Goal: Task Accomplishment & Management: Manage account settings

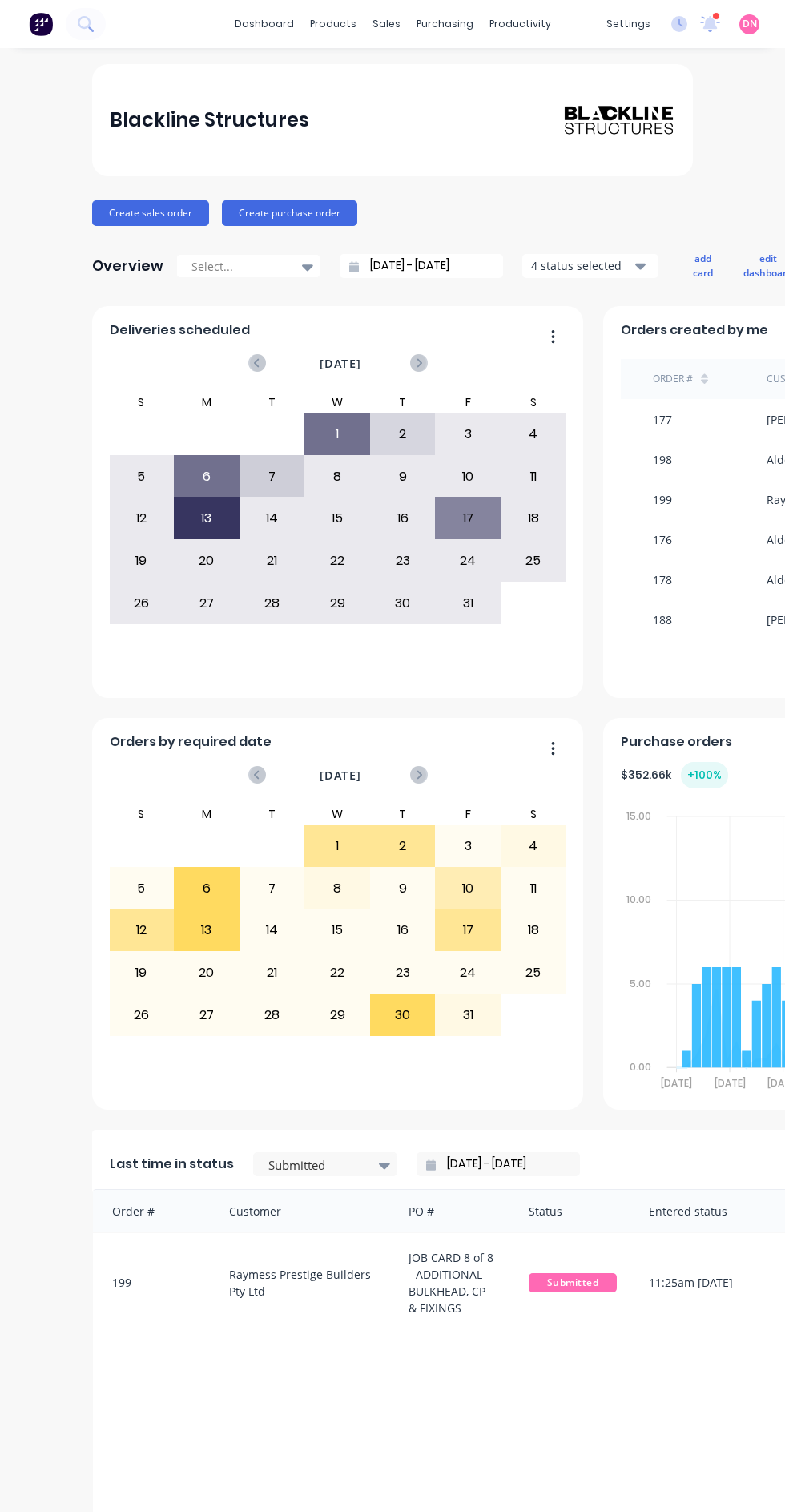
click at [342, 24] on div "products" at bounding box center [332, 23] width 62 height 24
click at [397, 18] on div "sales" at bounding box center [387, 23] width 44 height 24
click at [350, 26] on div "products" at bounding box center [332, 23] width 62 height 24
click at [396, 18] on div "sales" at bounding box center [387, 23] width 44 height 24
click at [465, 70] on div "Sales Orders" at bounding box center [446, 77] width 66 height 14
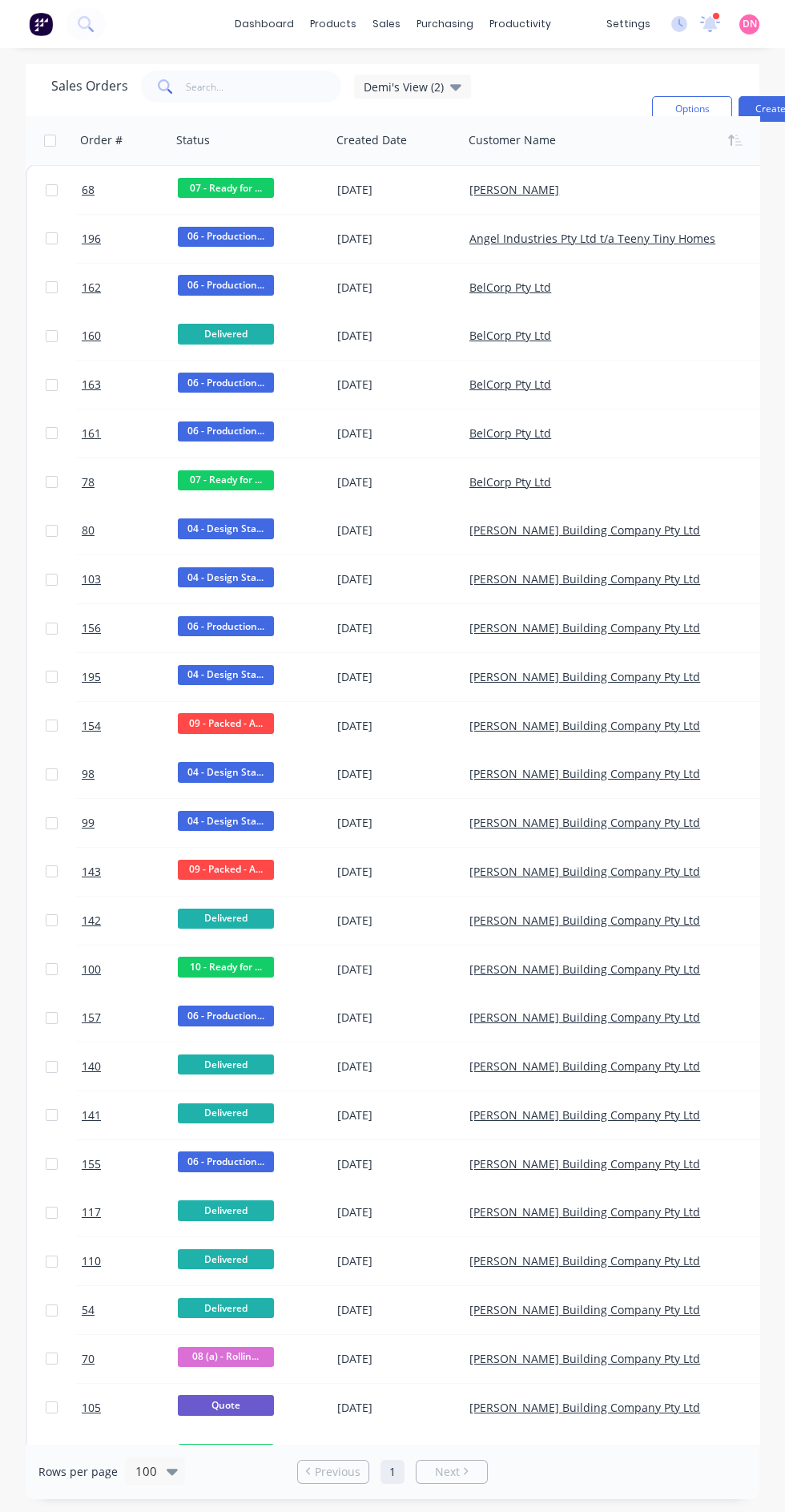
click at [677, 238] on link "Angel Industries Pty Ltd t/a Teeny Tiny Homes" at bounding box center [593, 238] width 246 height 15
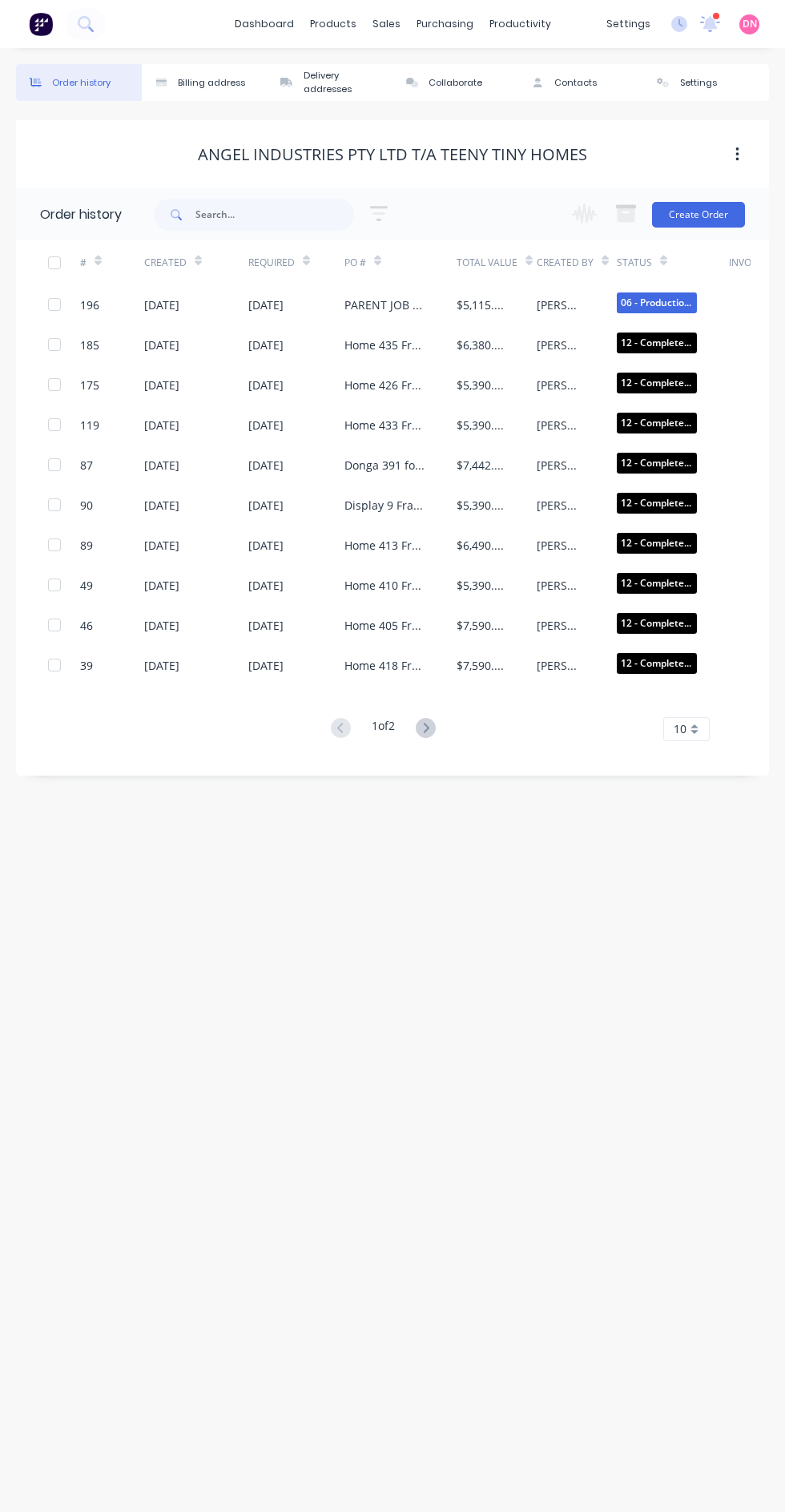
click at [676, 302] on span "06 - Production..." at bounding box center [657, 303] width 80 height 20
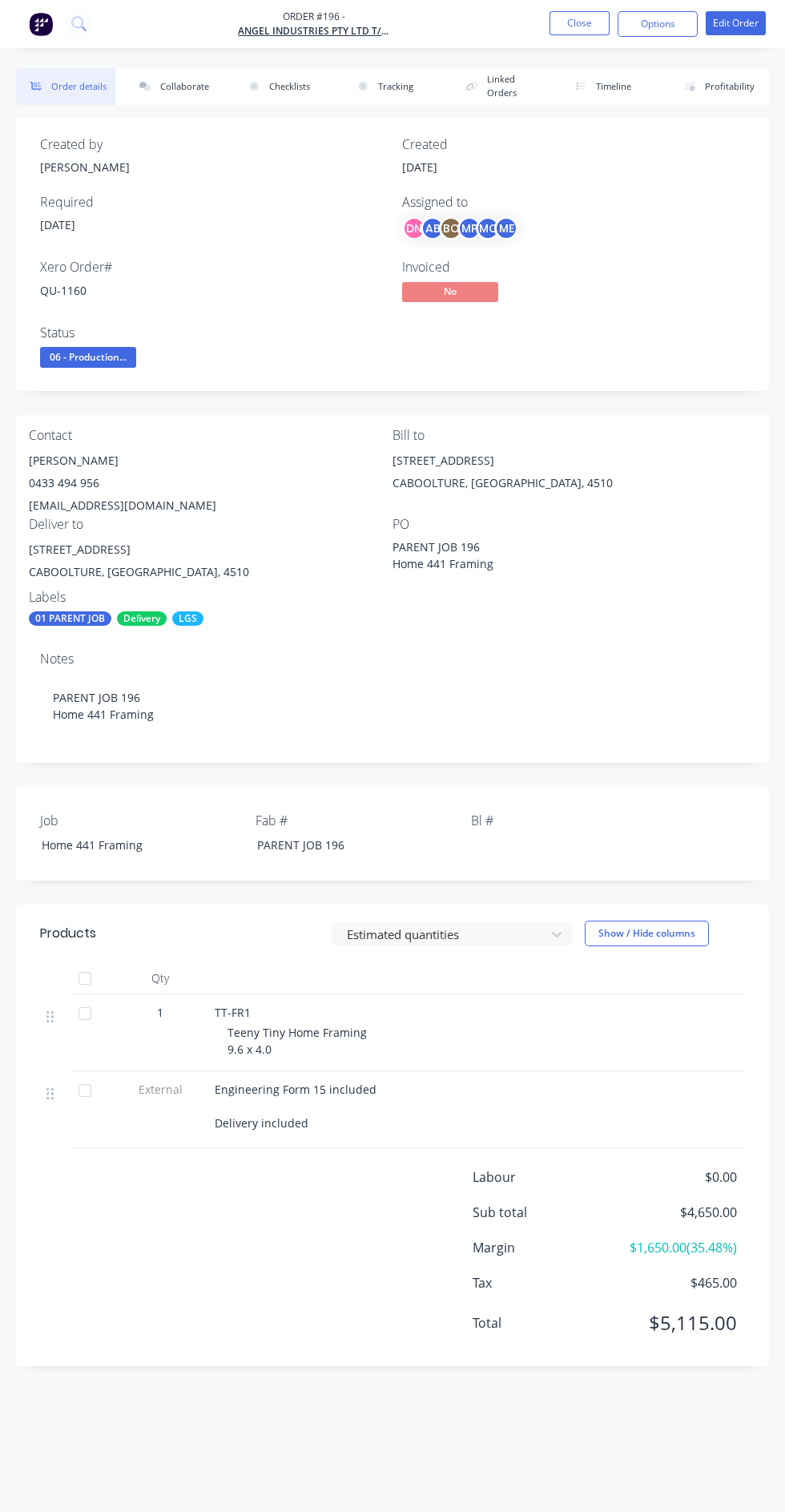
click at [593, 293] on div "No" at bounding box center [574, 294] width 343 height 24
click at [686, 460] on div "[STREET_ADDRESS]" at bounding box center [575, 461] width 364 height 23
click at [131, 348] on span "06 - Production..." at bounding box center [88, 357] width 96 height 20
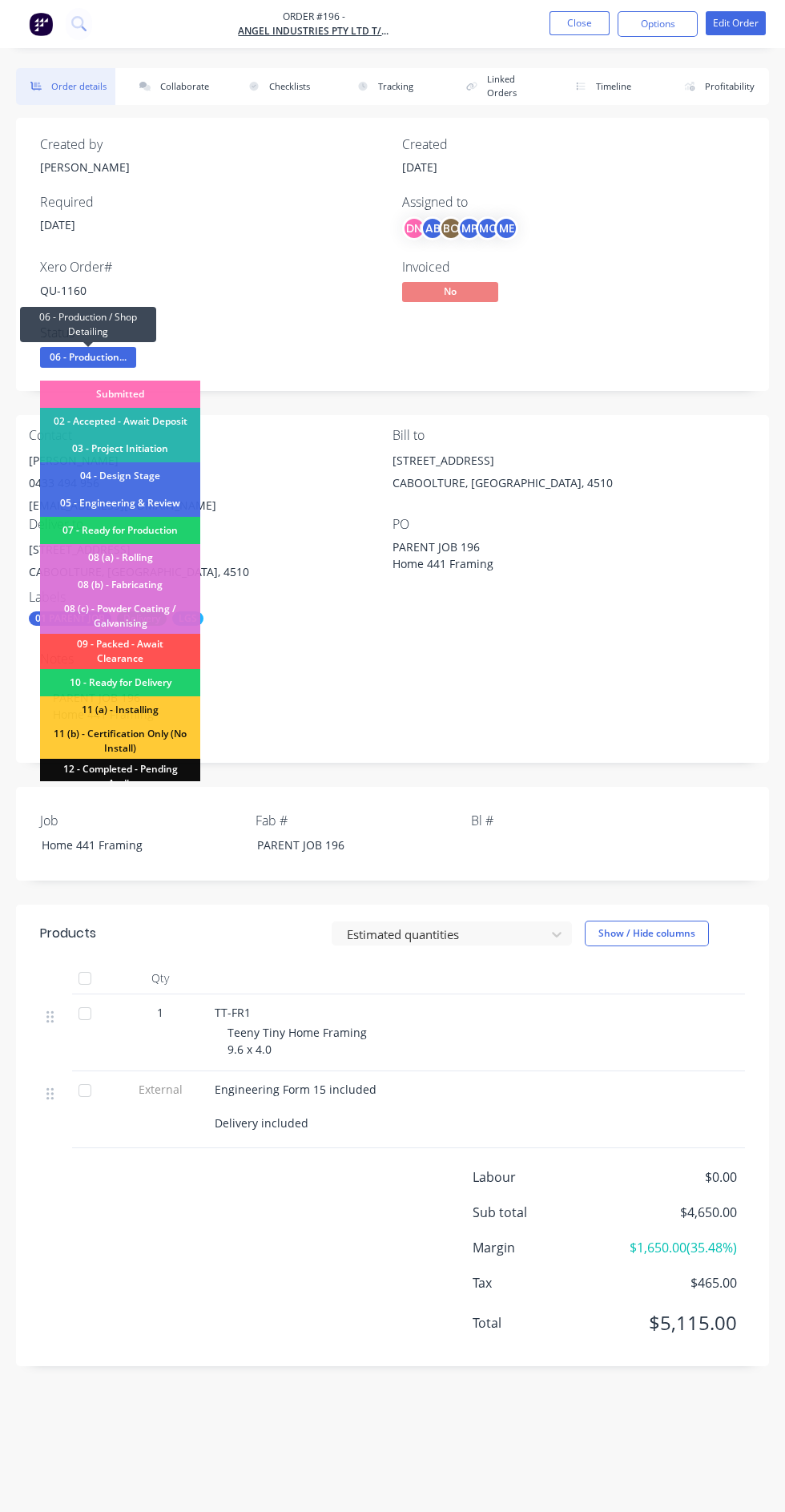
click at [181, 529] on div "07 - Ready for Production" at bounding box center [119, 530] width 160 height 27
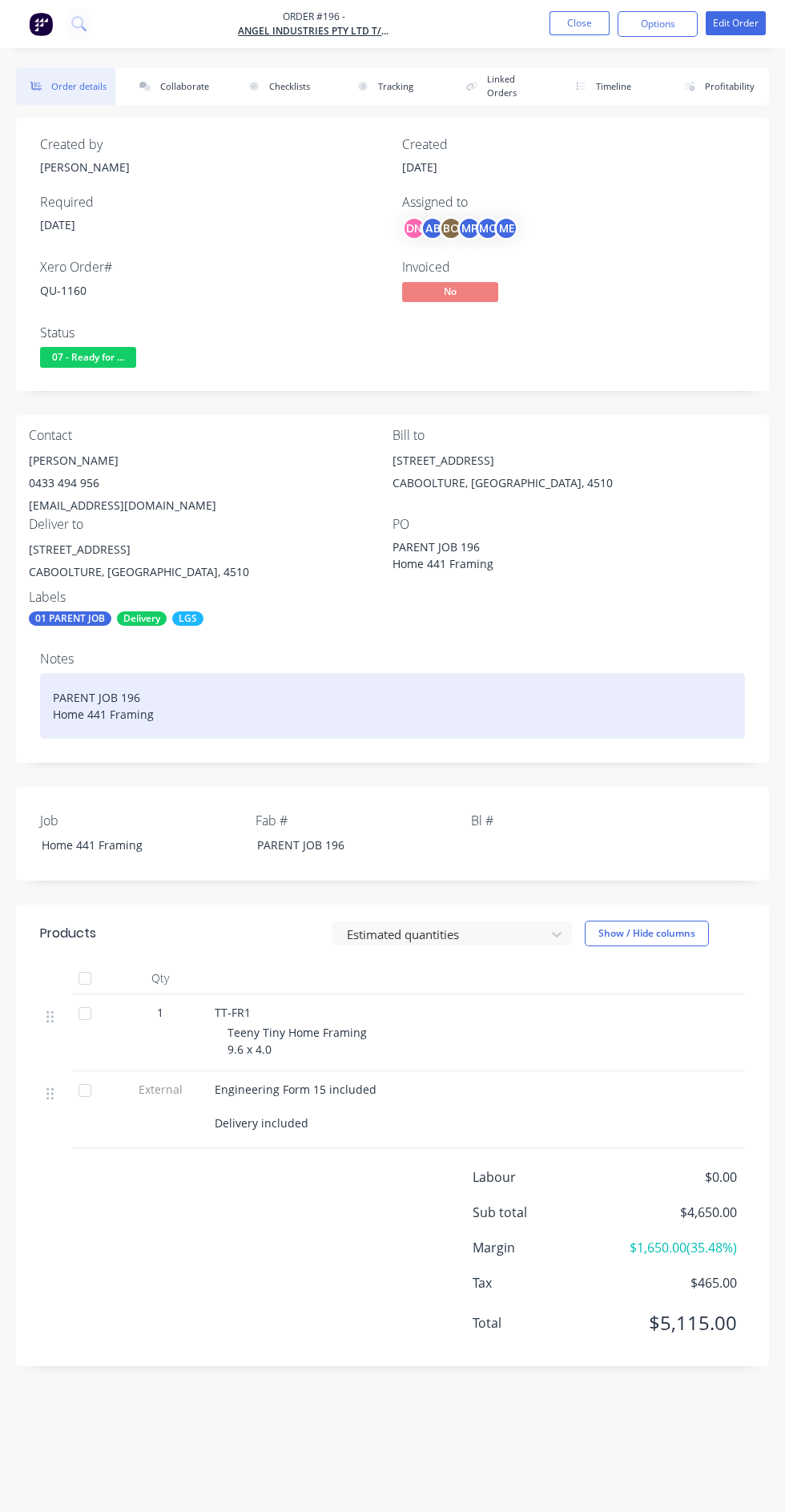
click at [688, 679] on div "PARENT JOB 196 Home 441 Framing" at bounding box center [392, 705] width 706 height 66
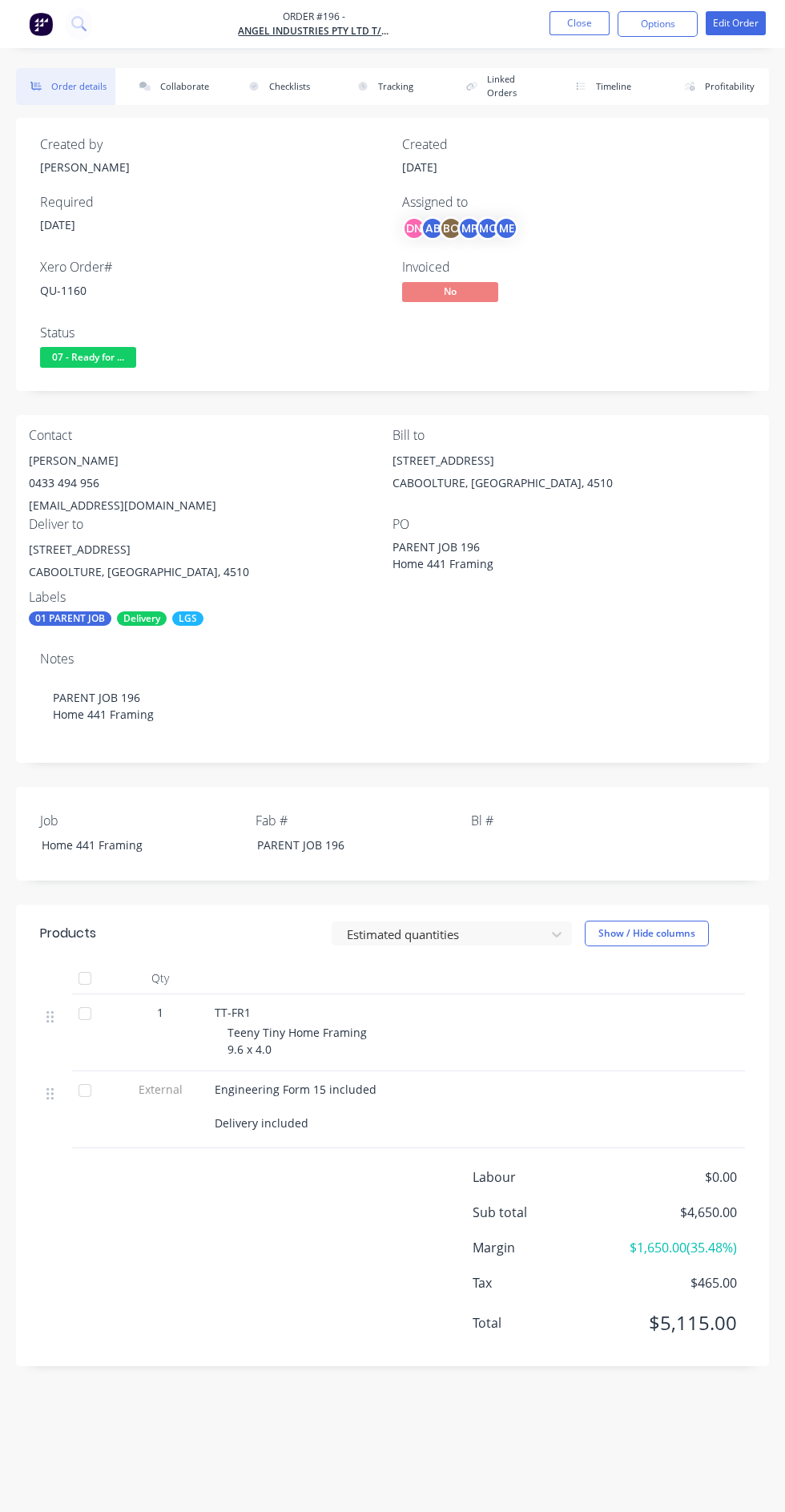
click at [729, 86] on button "Profitability" at bounding box center [720, 86] width 99 height 37
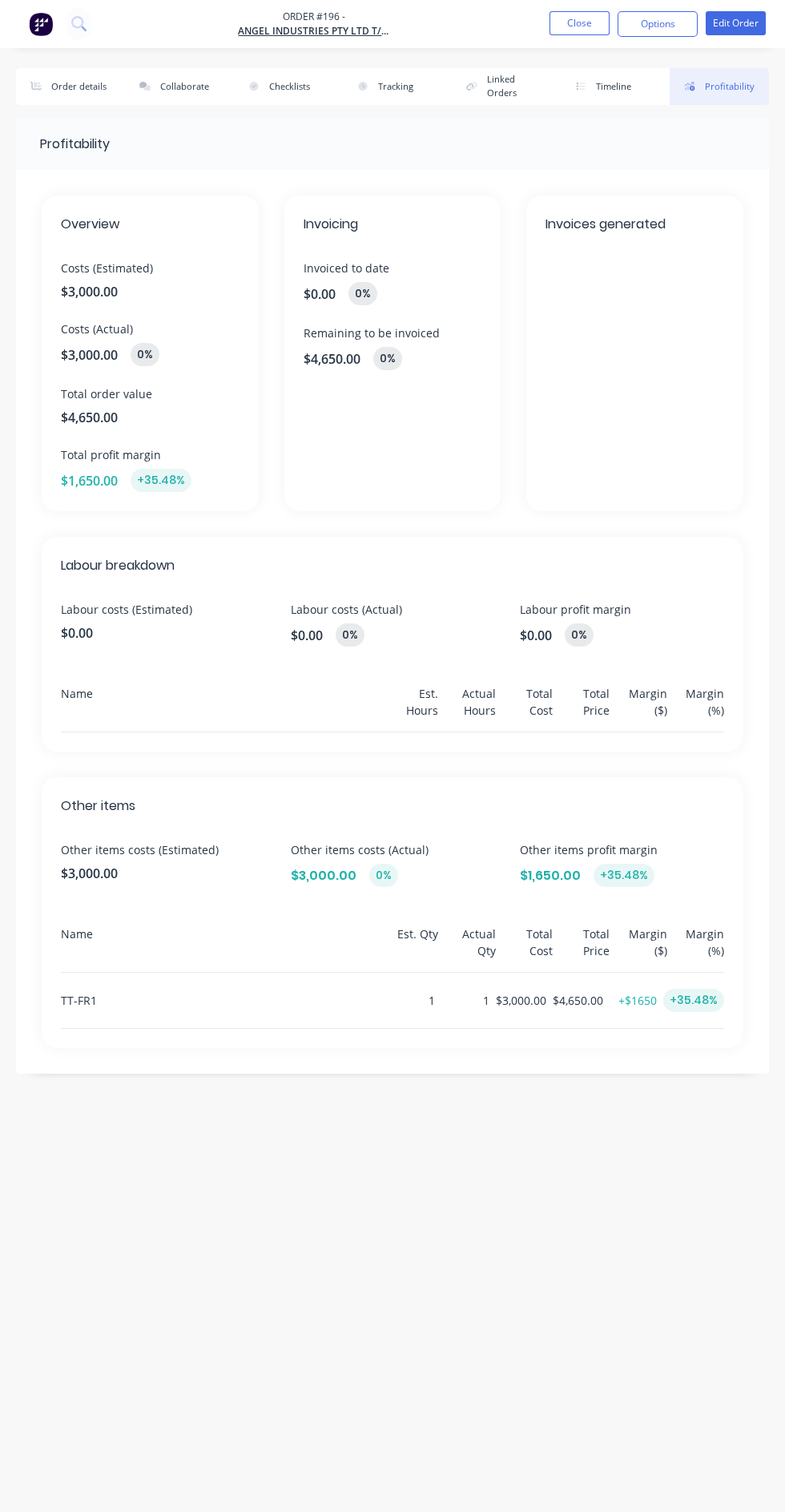
click at [621, 88] on button "Timeline" at bounding box center [611, 86] width 99 height 37
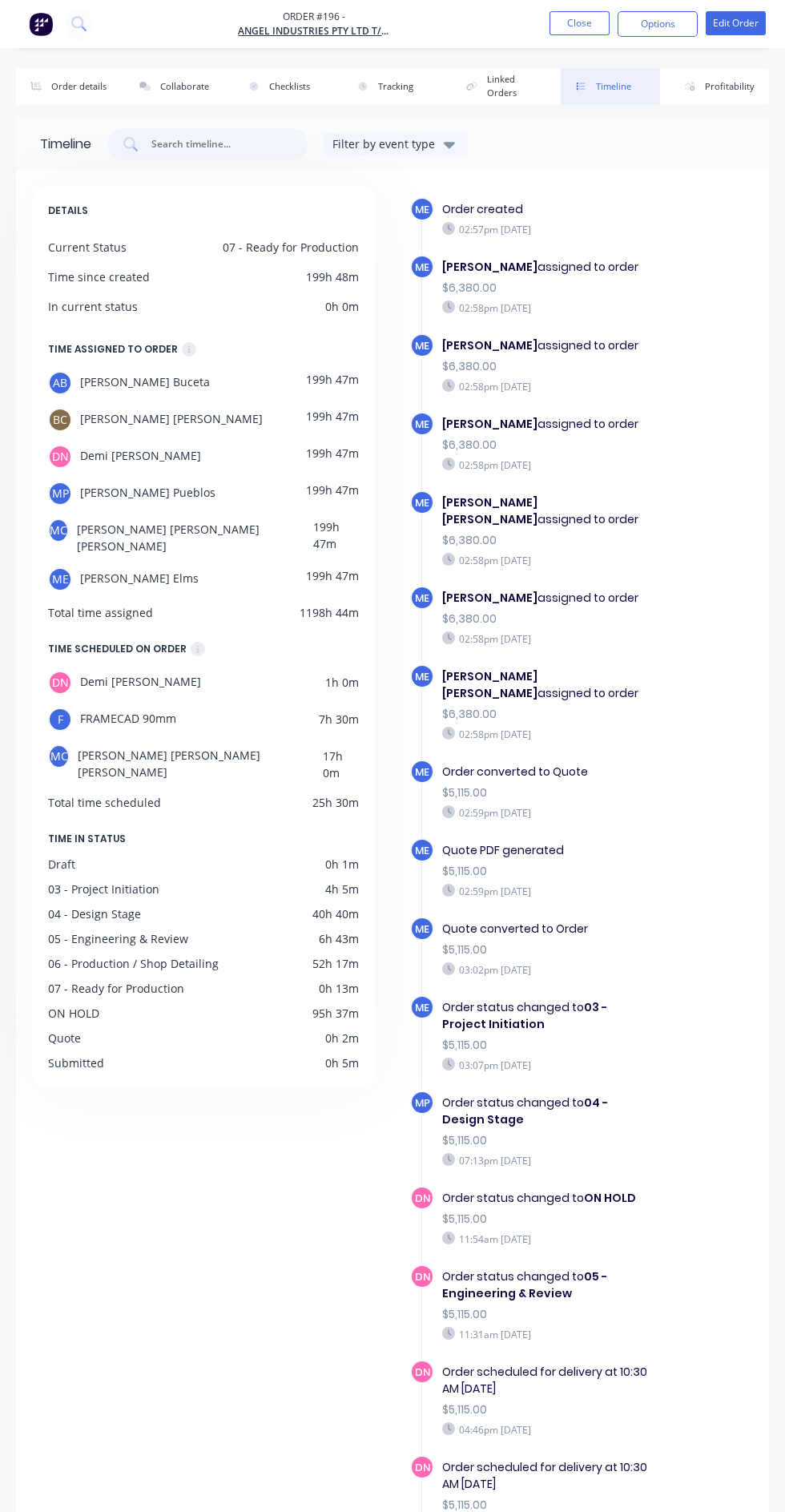
click at [211, 79] on button "Collaborate" at bounding box center [174, 86] width 99 height 37
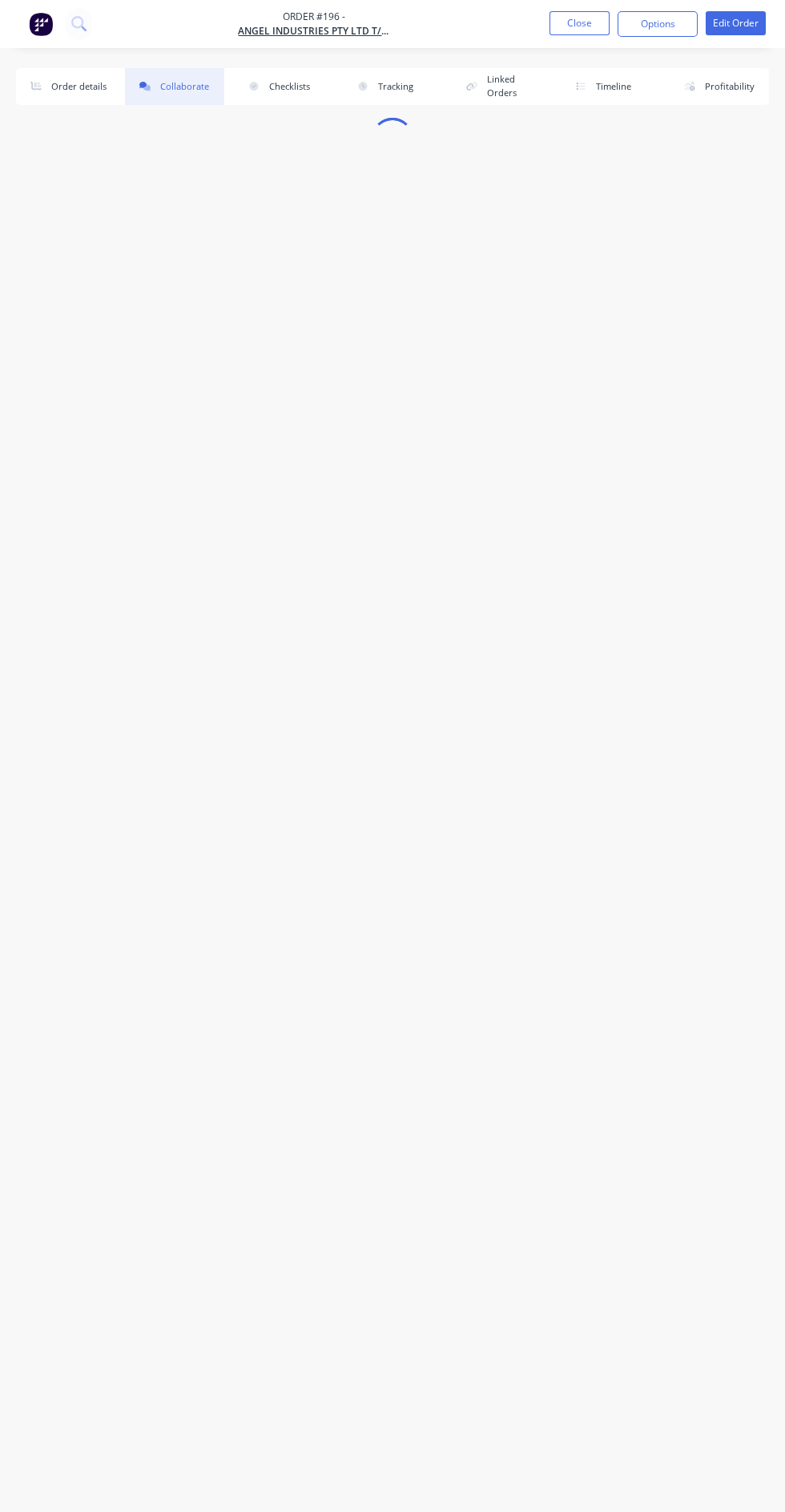
click at [100, 81] on button "Order details" at bounding box center [66, 86] width 99 height 37
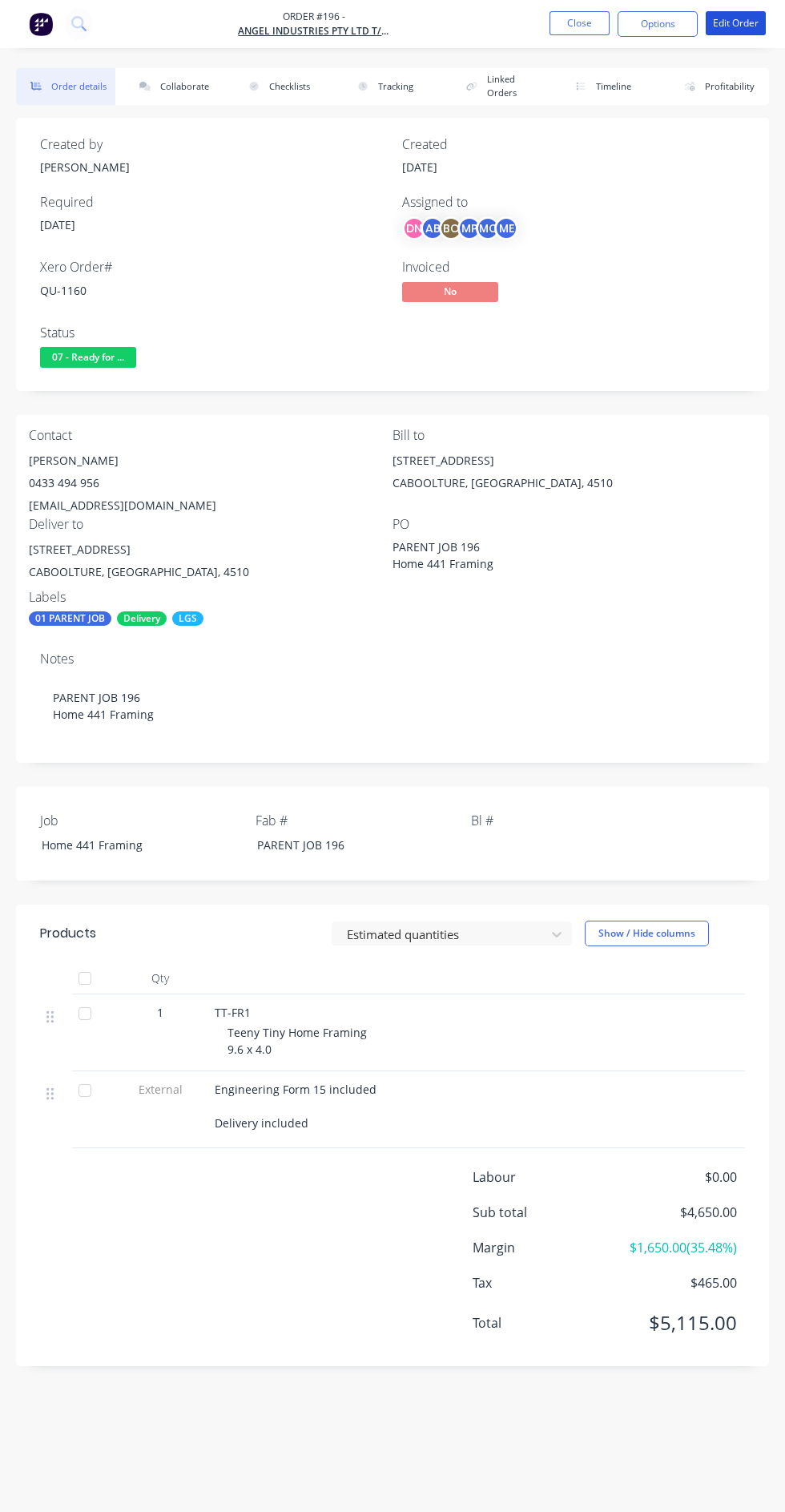
click at [761, 23] on button "Edit Order" at bounding box center [736, 23] width 61 height 24
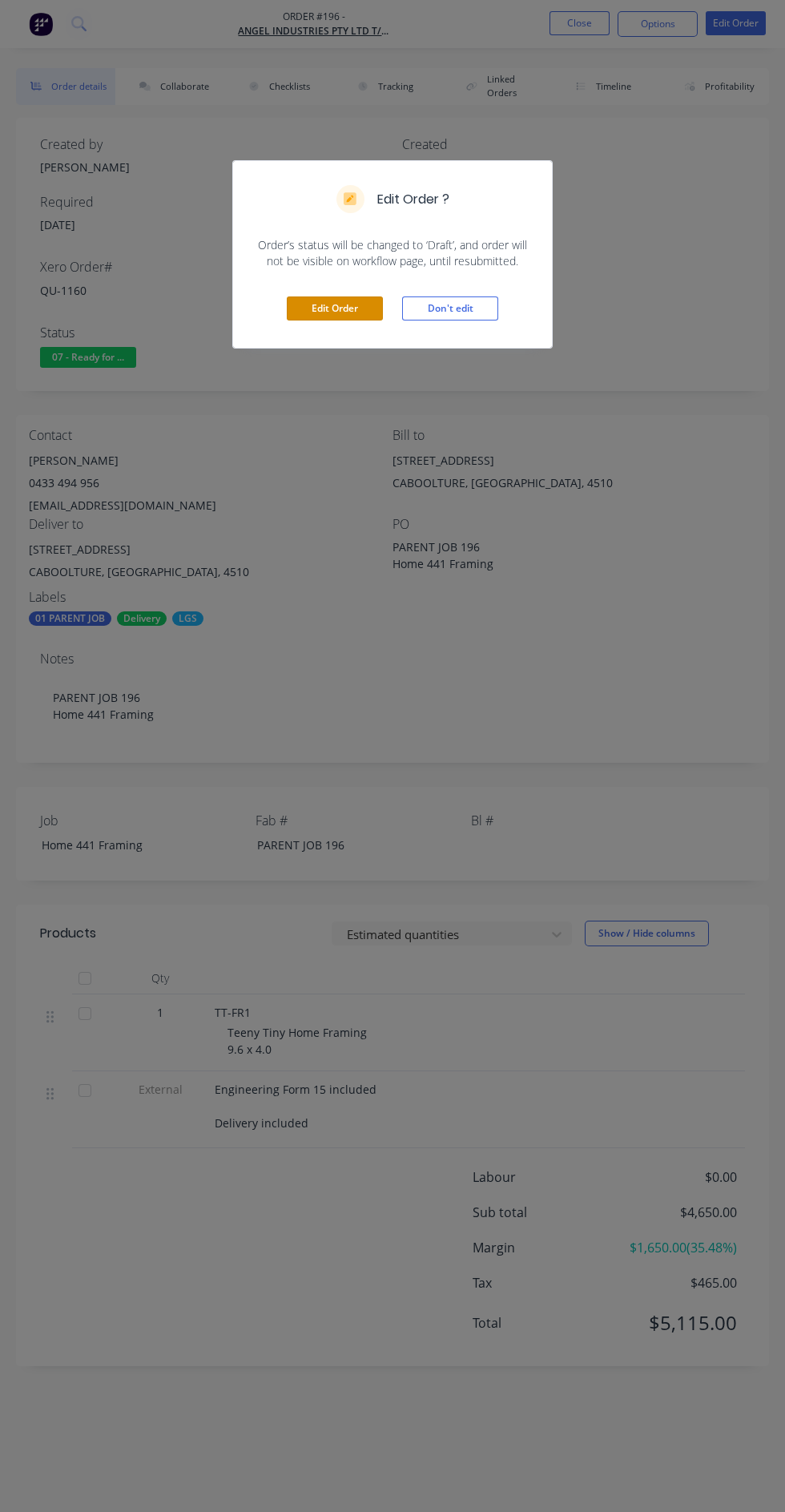
click at [343, 317] on button "Edit Order" at bounding box center [335, 308] width 96 height 24
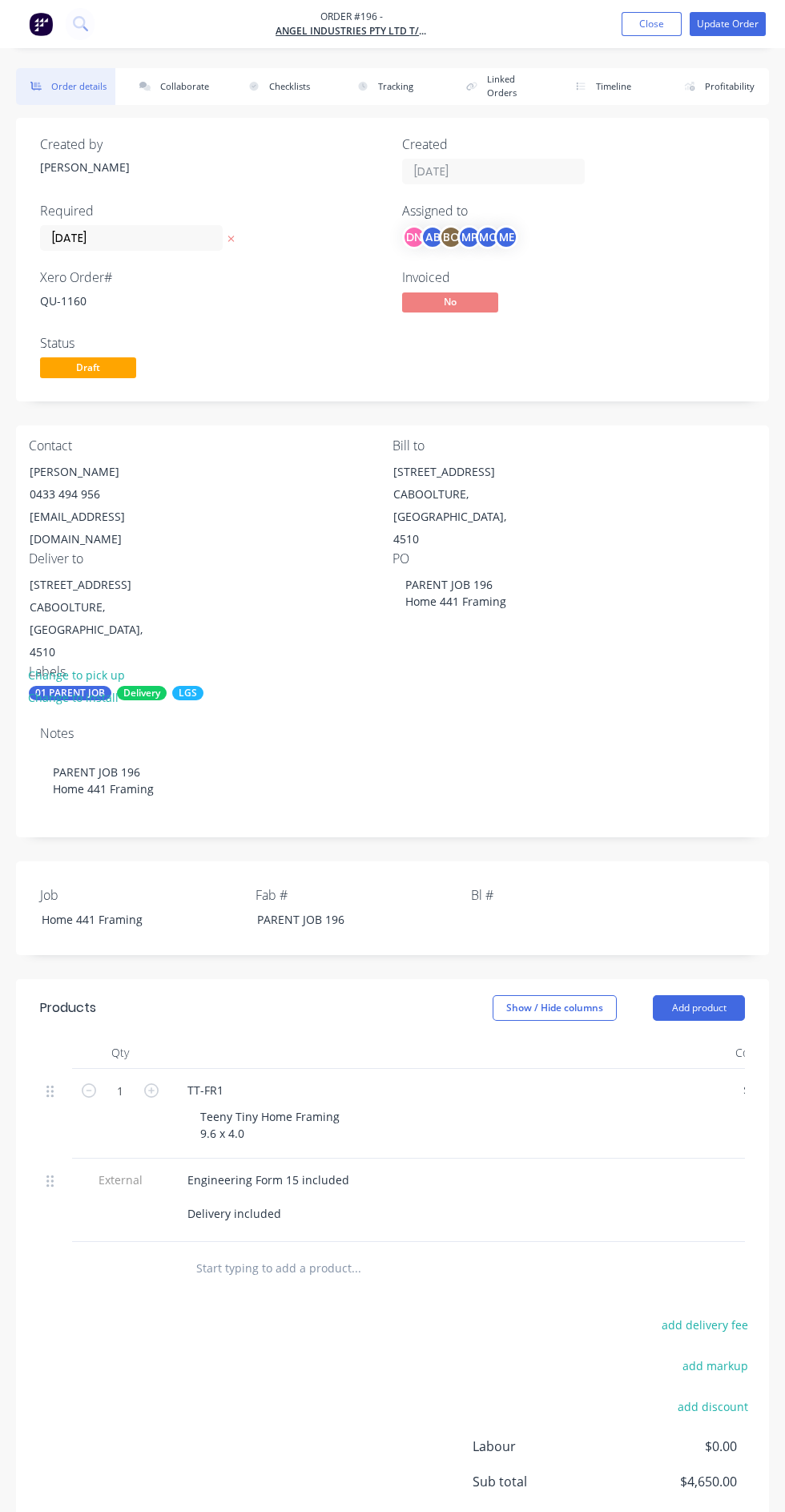
click at [712, 995] on button "Add product" at bounding box center [699, 1008] width 92 height 25
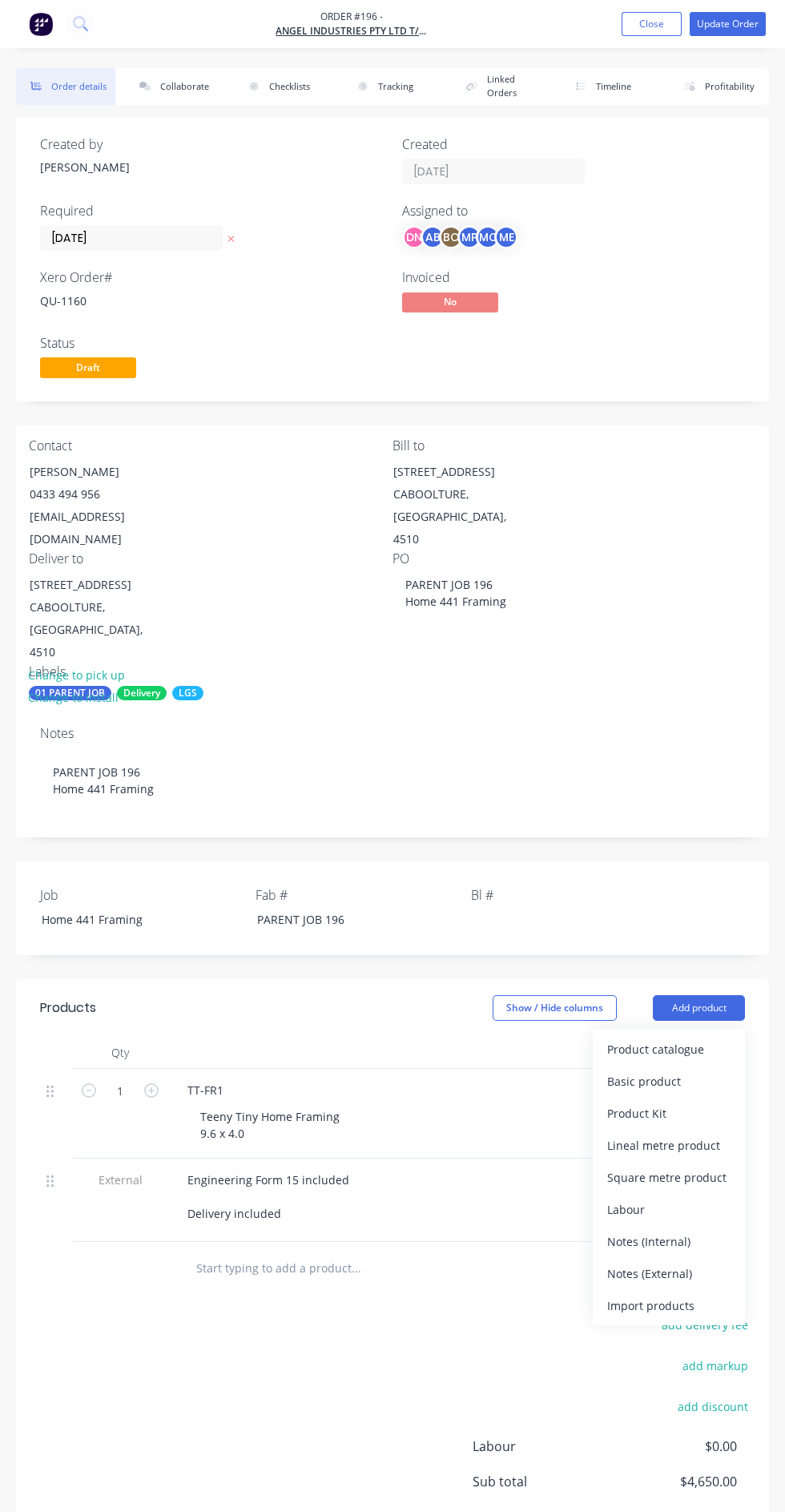
click at [703, 1294] on div "Import products" at bounding box center [668, 1306] width 124 height 23
click at [707, 1069] on div "Product catalogue" at bounding box center [668, 1081] width 124 height 23
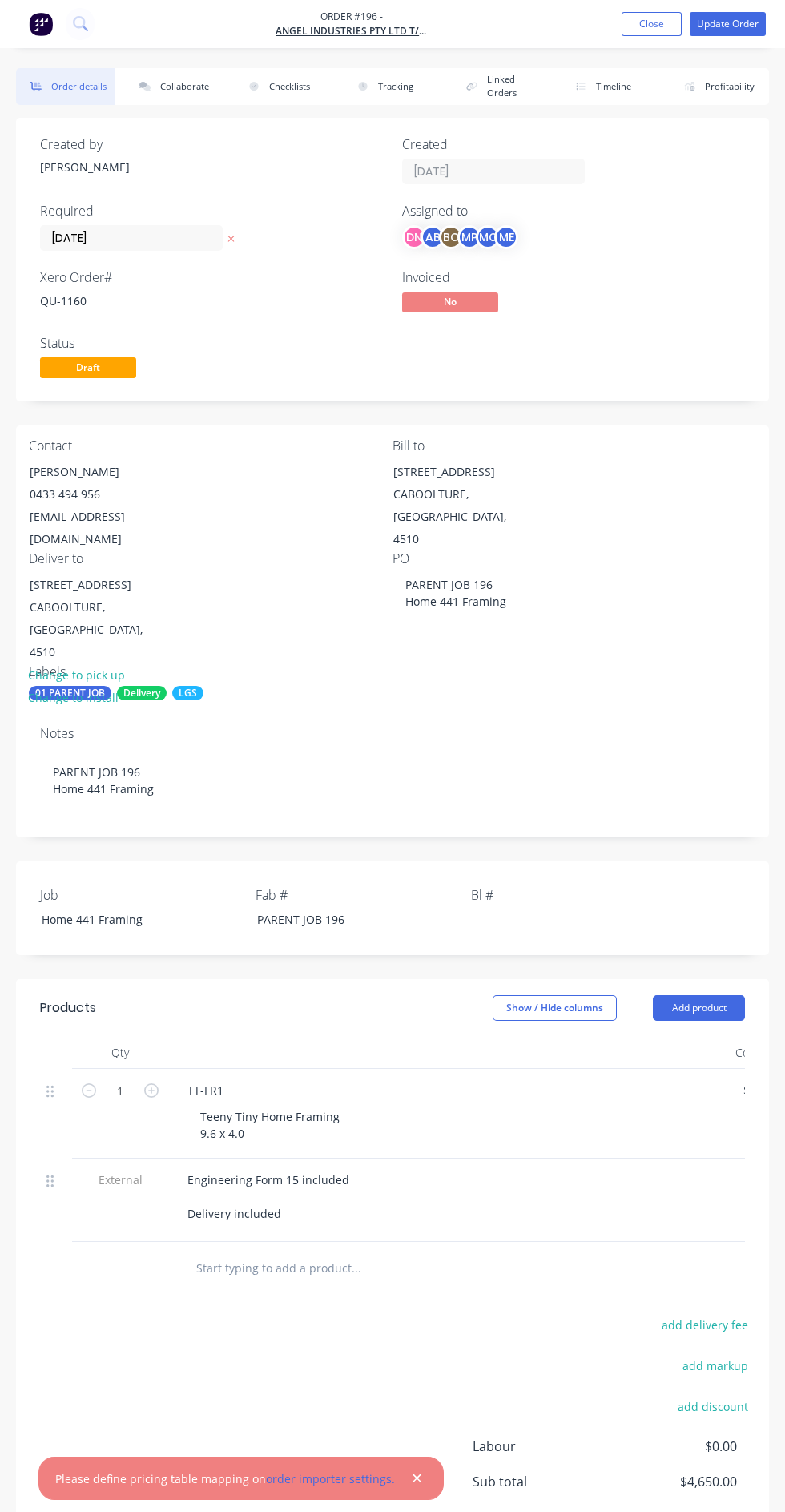
click at [330, 1487] on link "order importer settings." at bounding box center [331, 1479] width 129 height 15
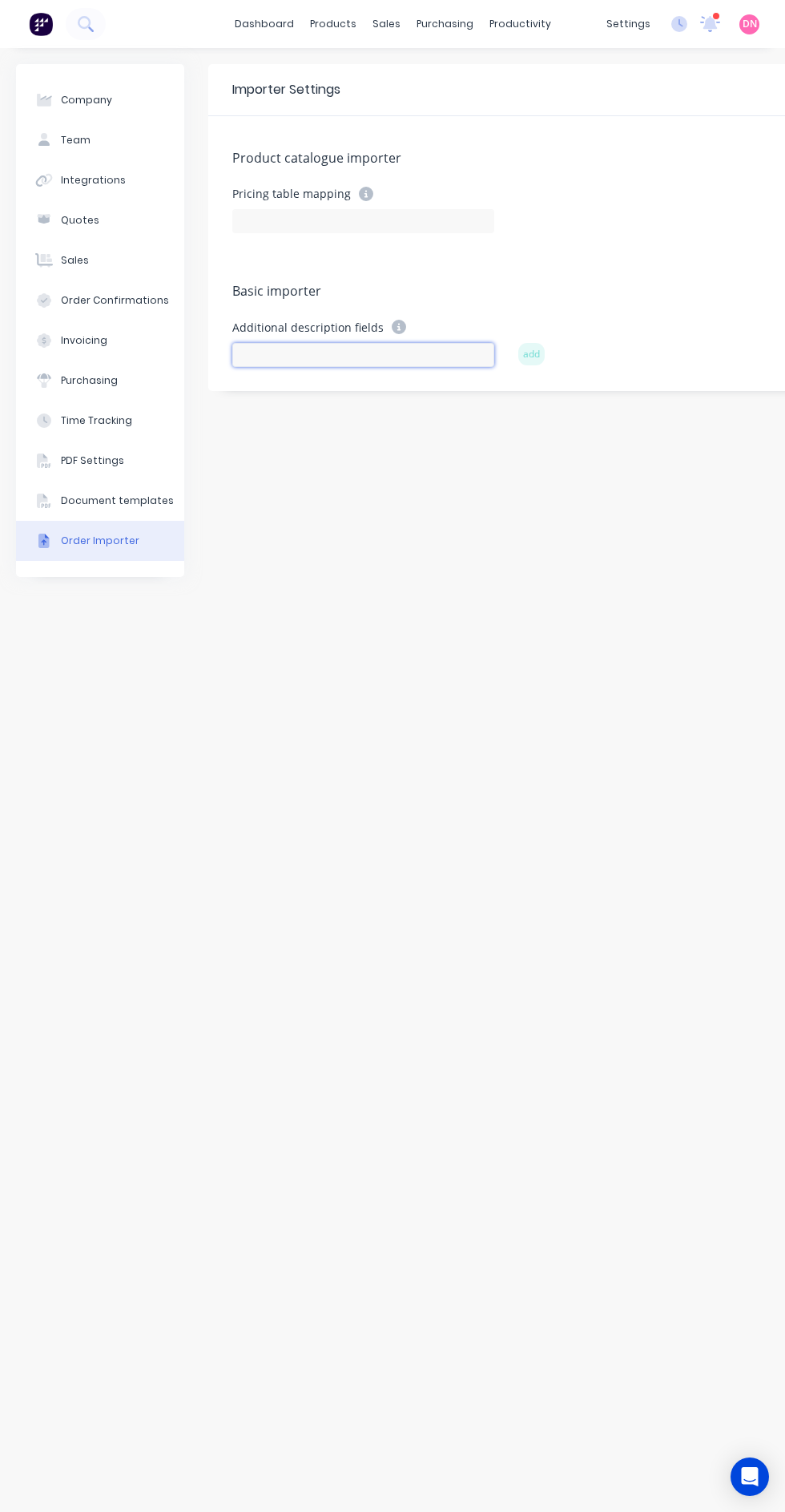
click at [433, 351] on input at bounding box center [363, 355] width 262 height 24
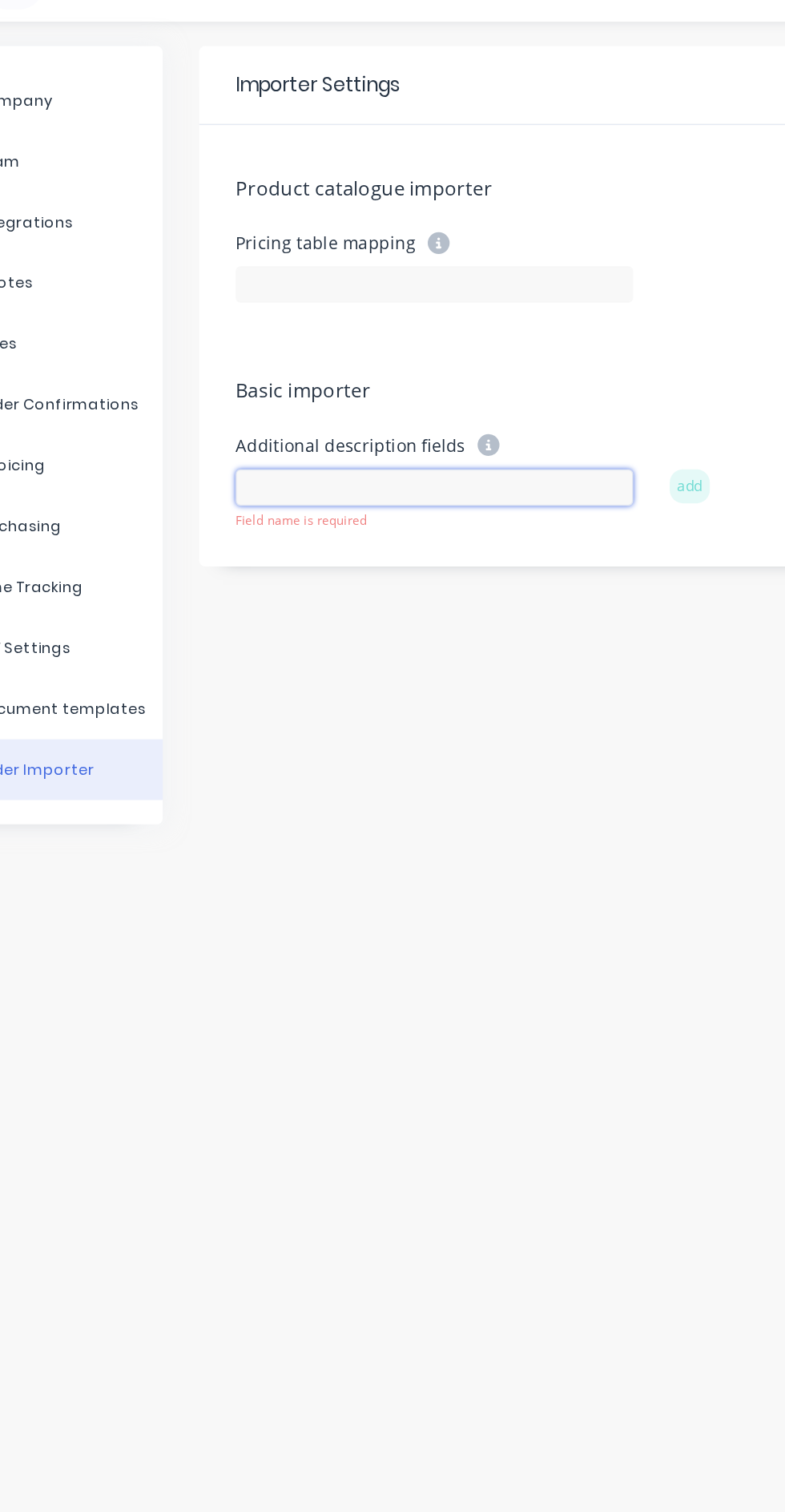
click at [445, 354] on input at bounding box center [363, 355] width 262 height 24
type input "Frame ID"
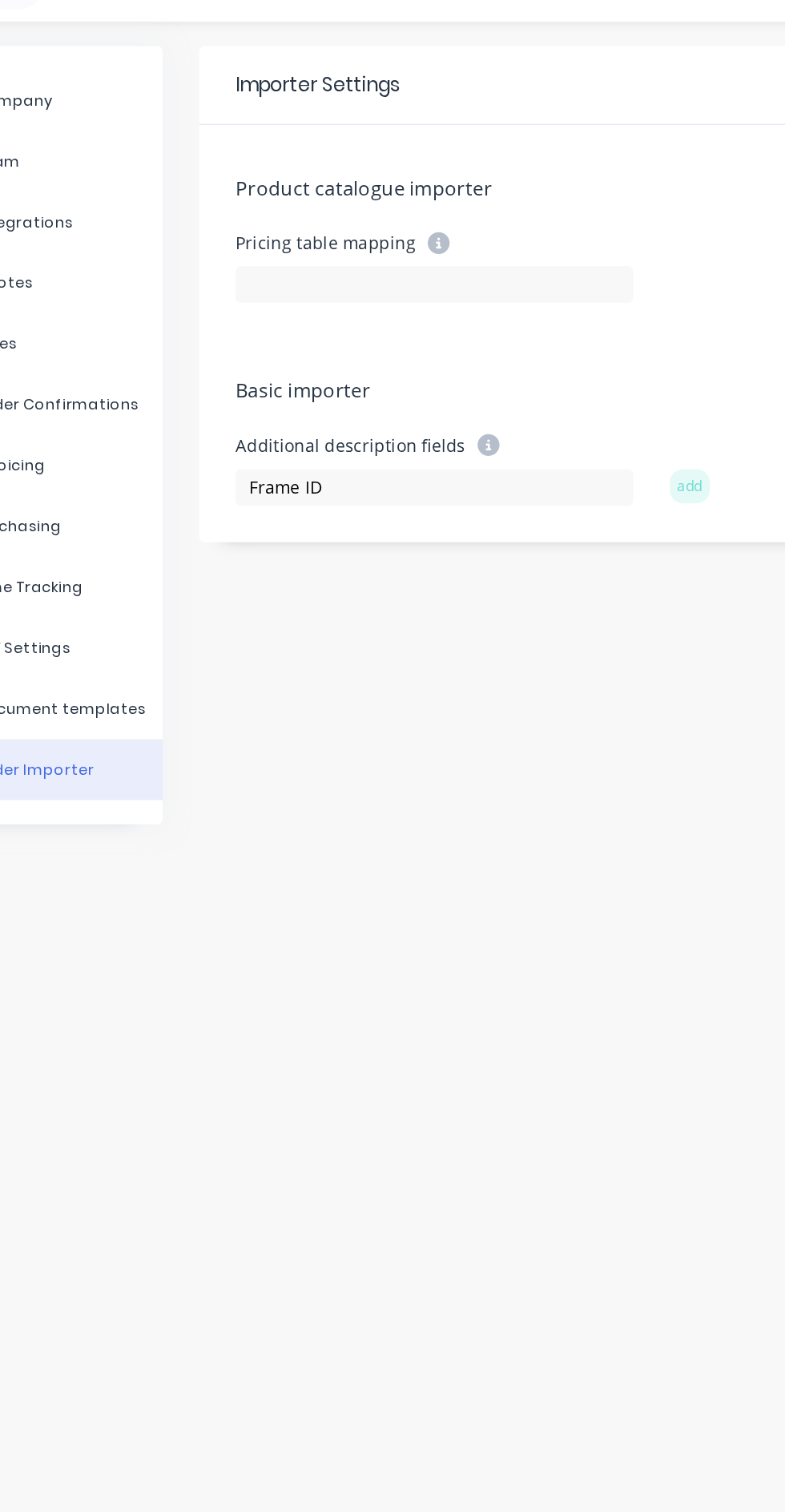
click at [536, 355] on button "add" at bounding box center [531, 354] width 26 height 23
click at [392, 327] on icon at bounding box center [399, 327] width 14 height 14
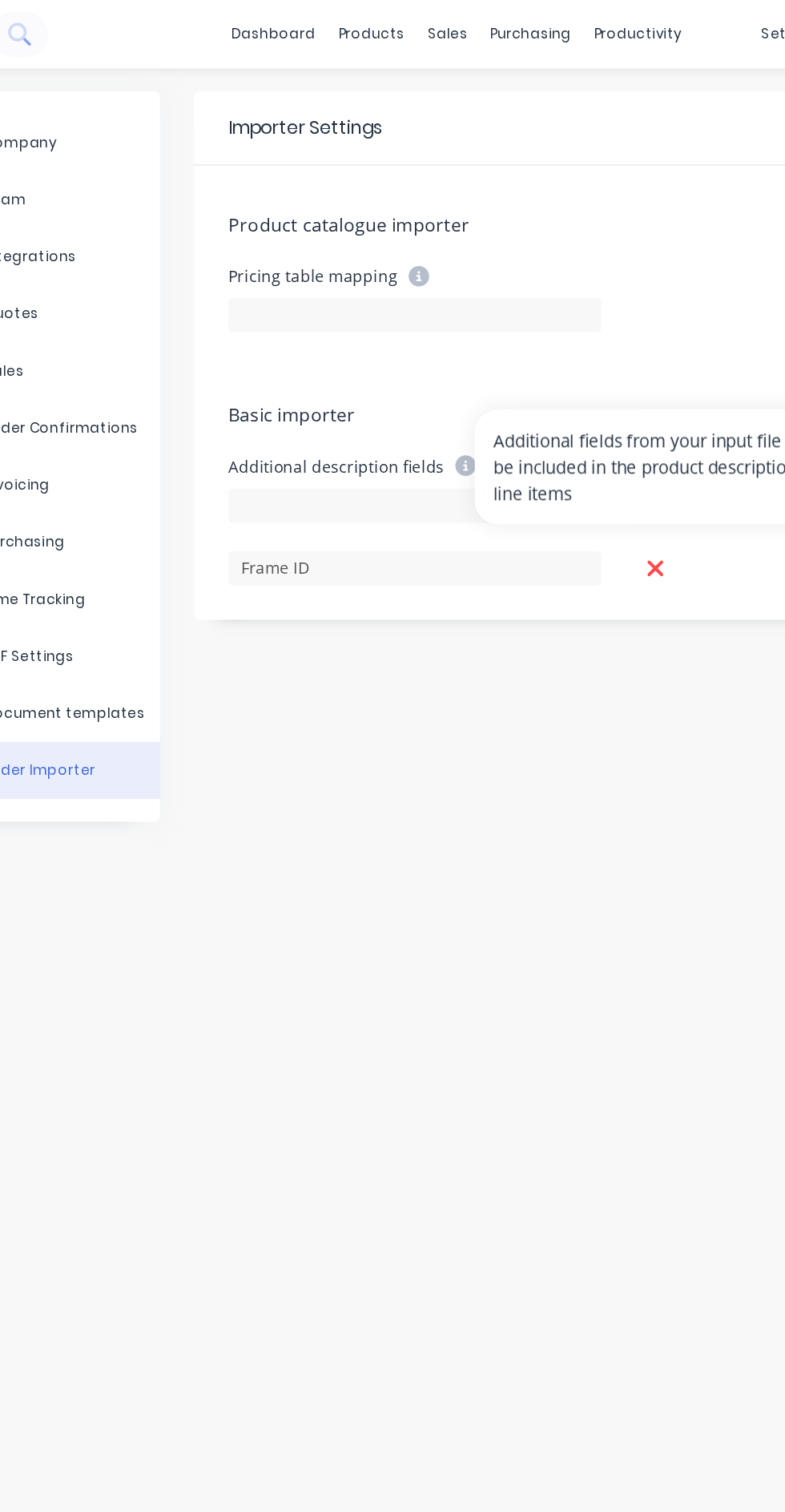
scroll to position [0, 4]
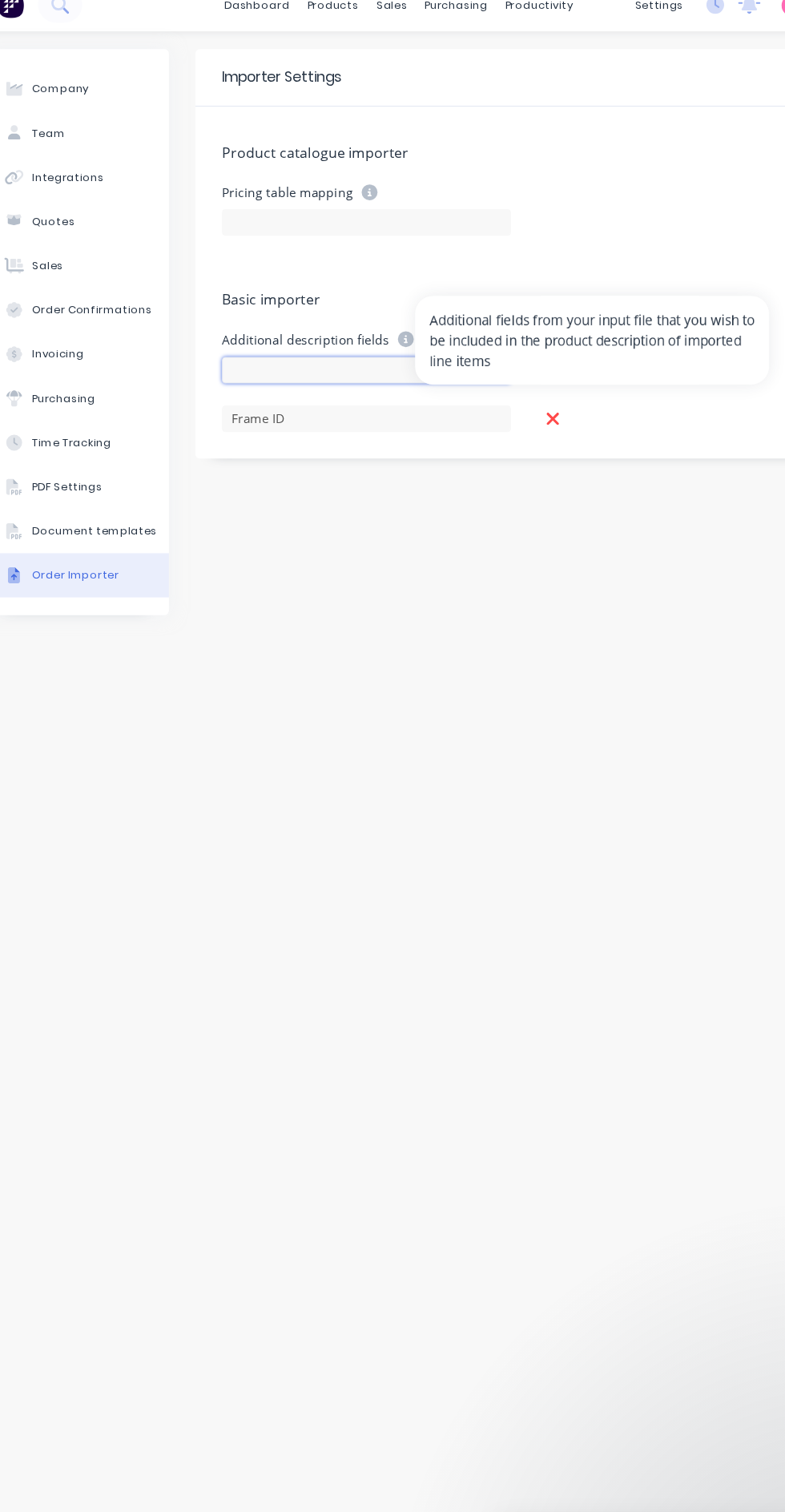
click at [340, 347] on input at bounding box center [360, 355] width 262 height 24
type input "L"
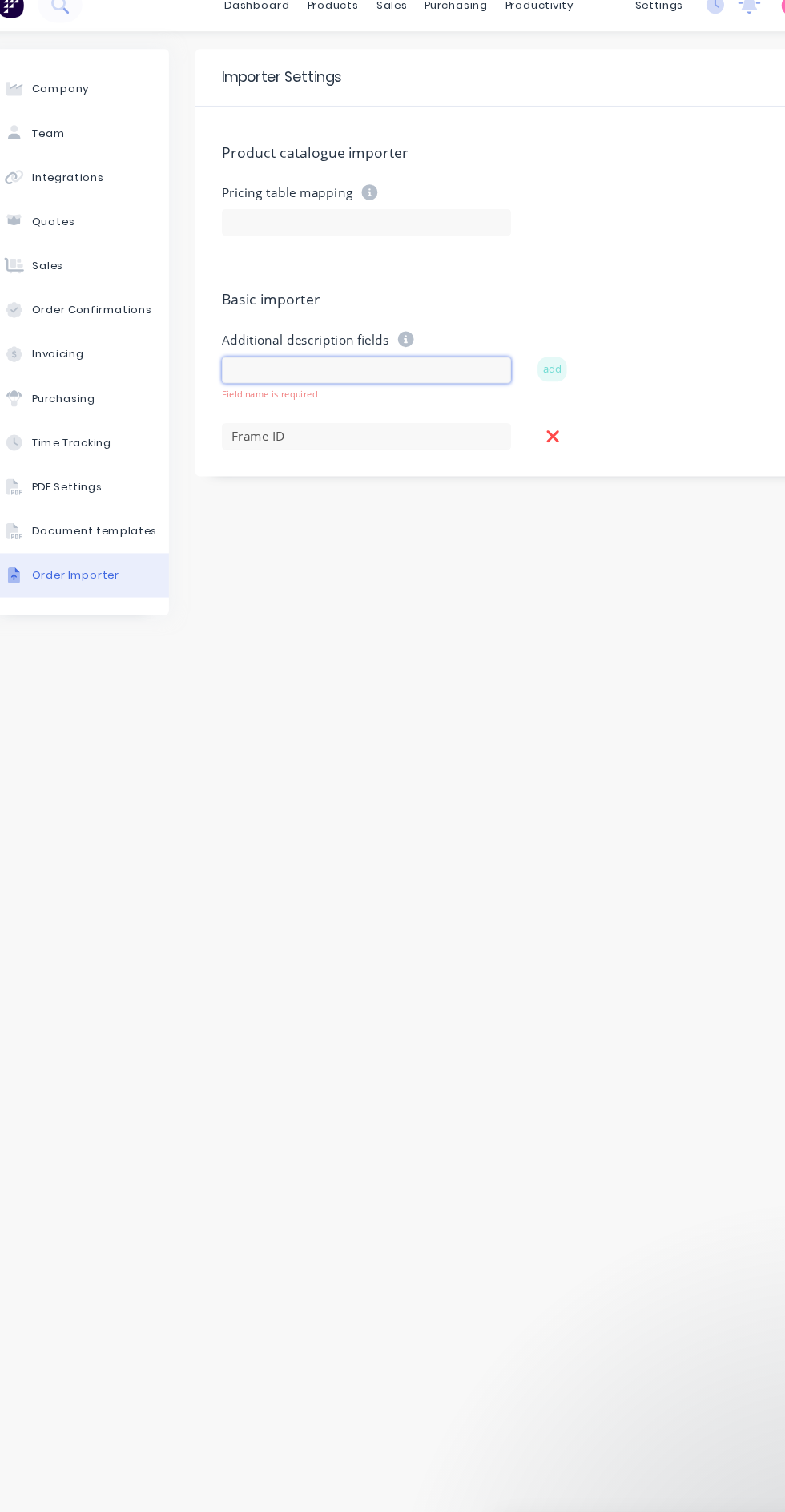
scroll to position [0, 1]
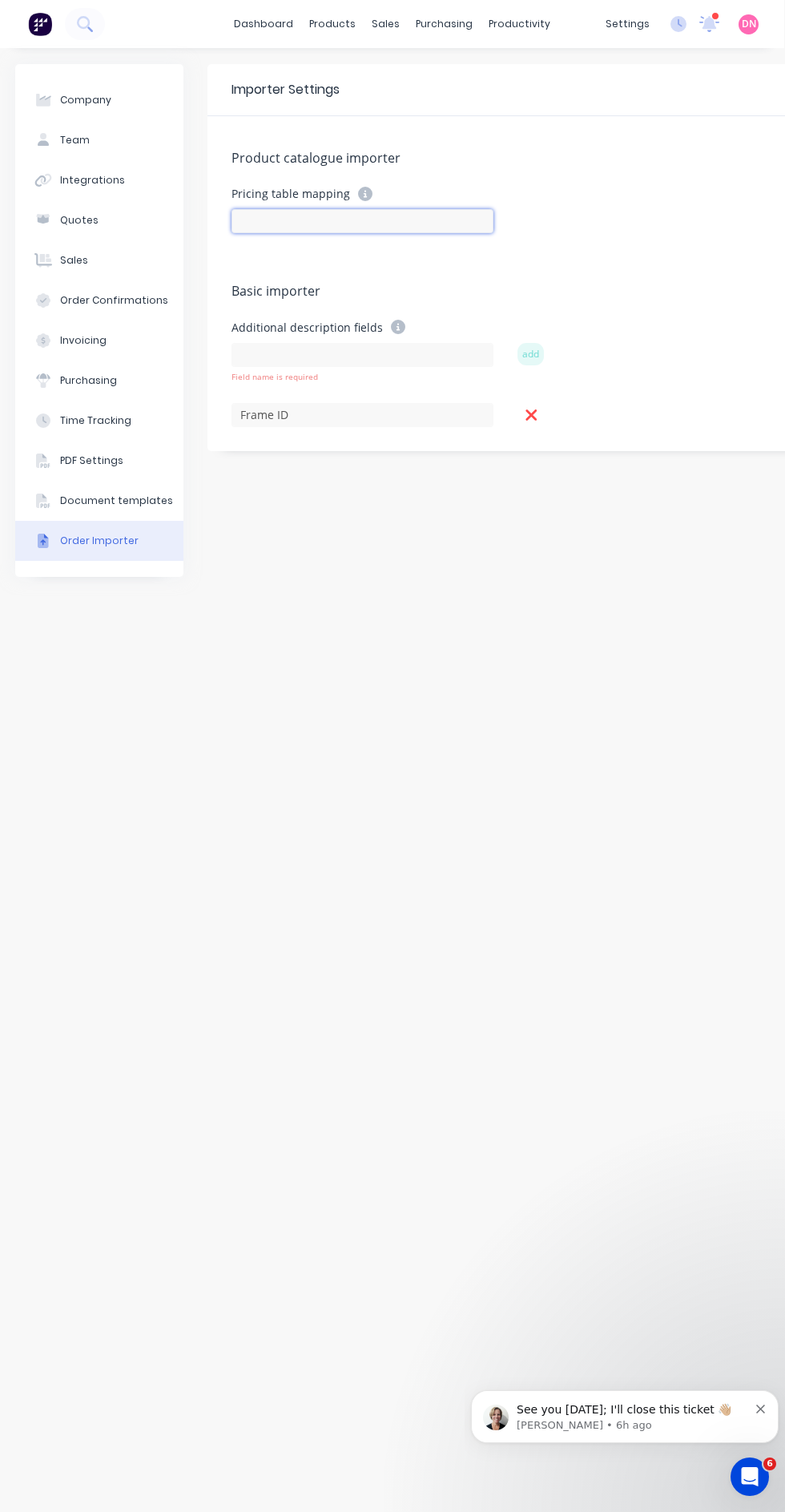
click at [376, 215] on input at bounding box center [362, 221] width 262 height 24
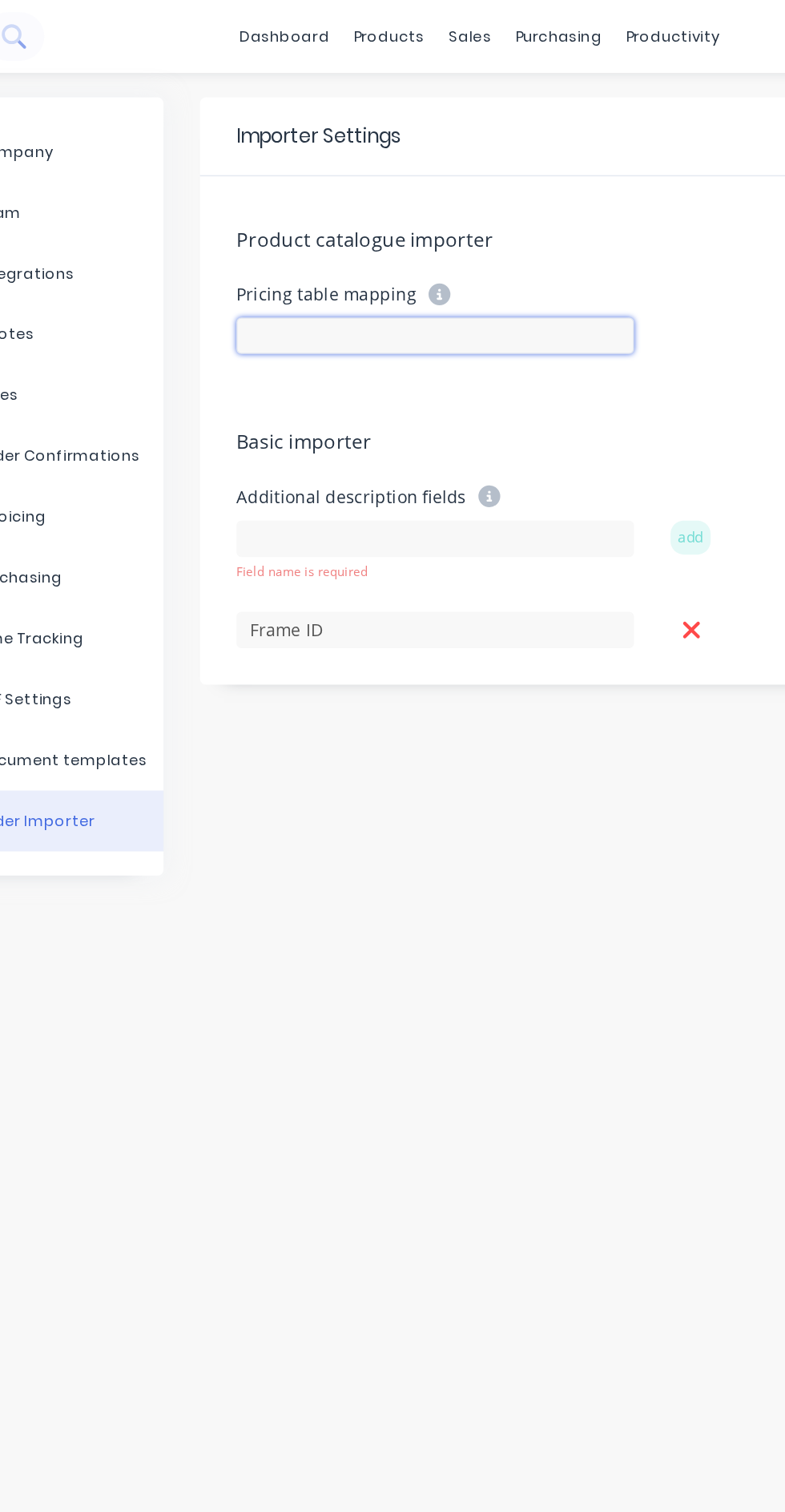
click at [361, 210] on input at bounding box center [362, 221] width 262 height 24
click at [362, 210] on input at bounding box center [362, 221] width 262 height 24
click at [366, 192] on icon at bounding box center [366, 194] width 14 height 14
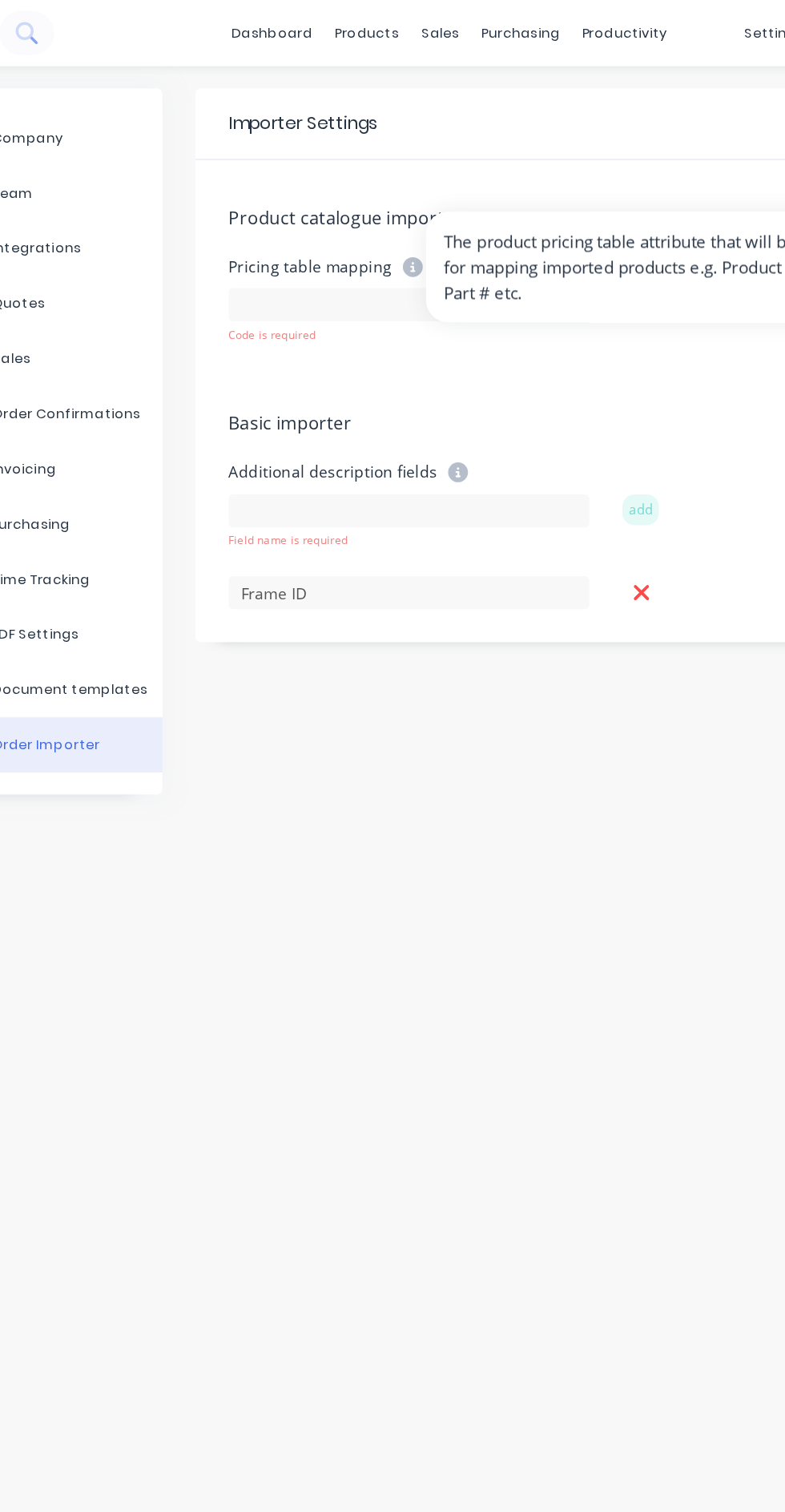
scroll to position [0, 5]
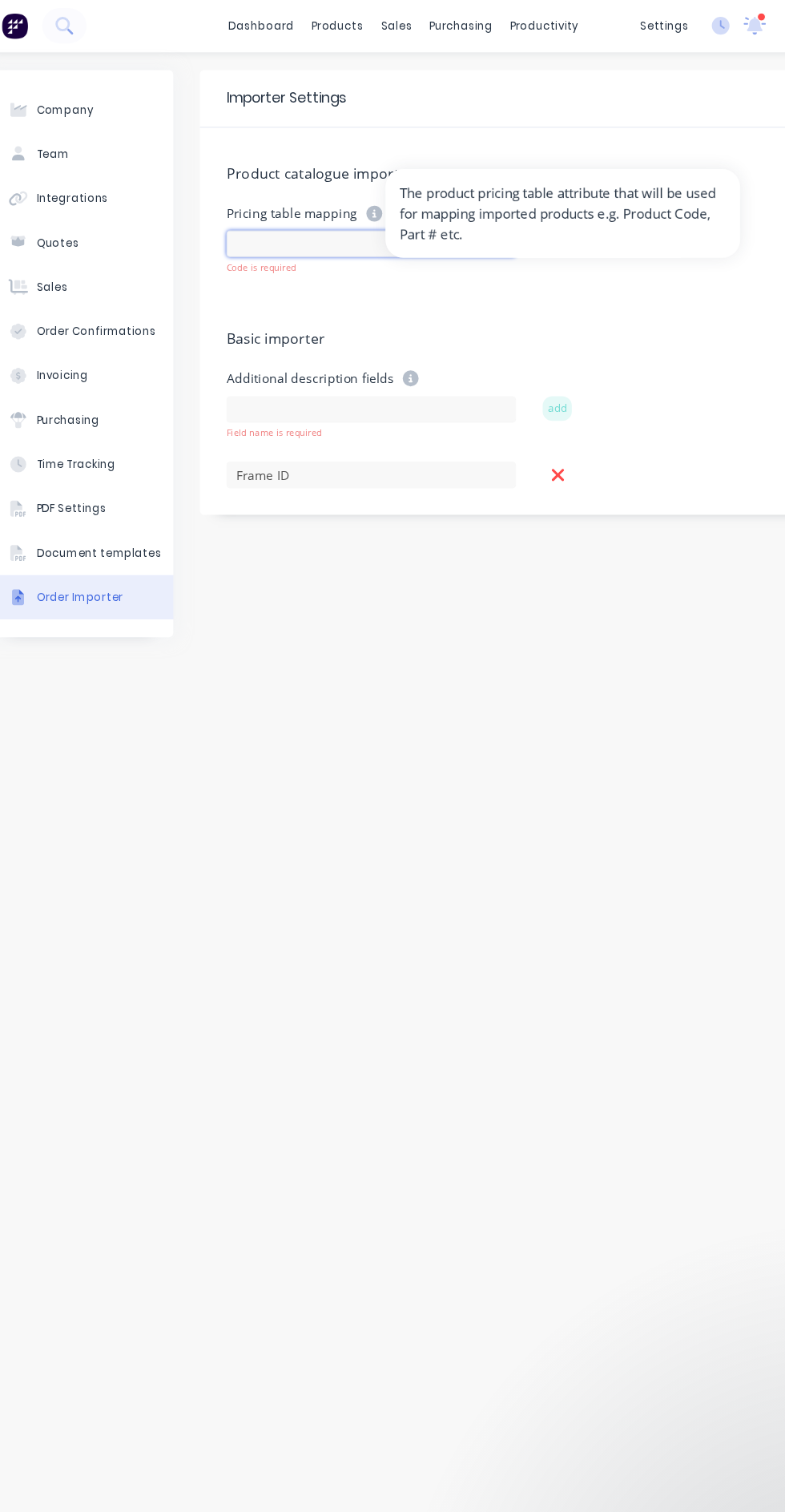
click at [326, 221] on input at bounding box center [359, 221] width 262 height 24
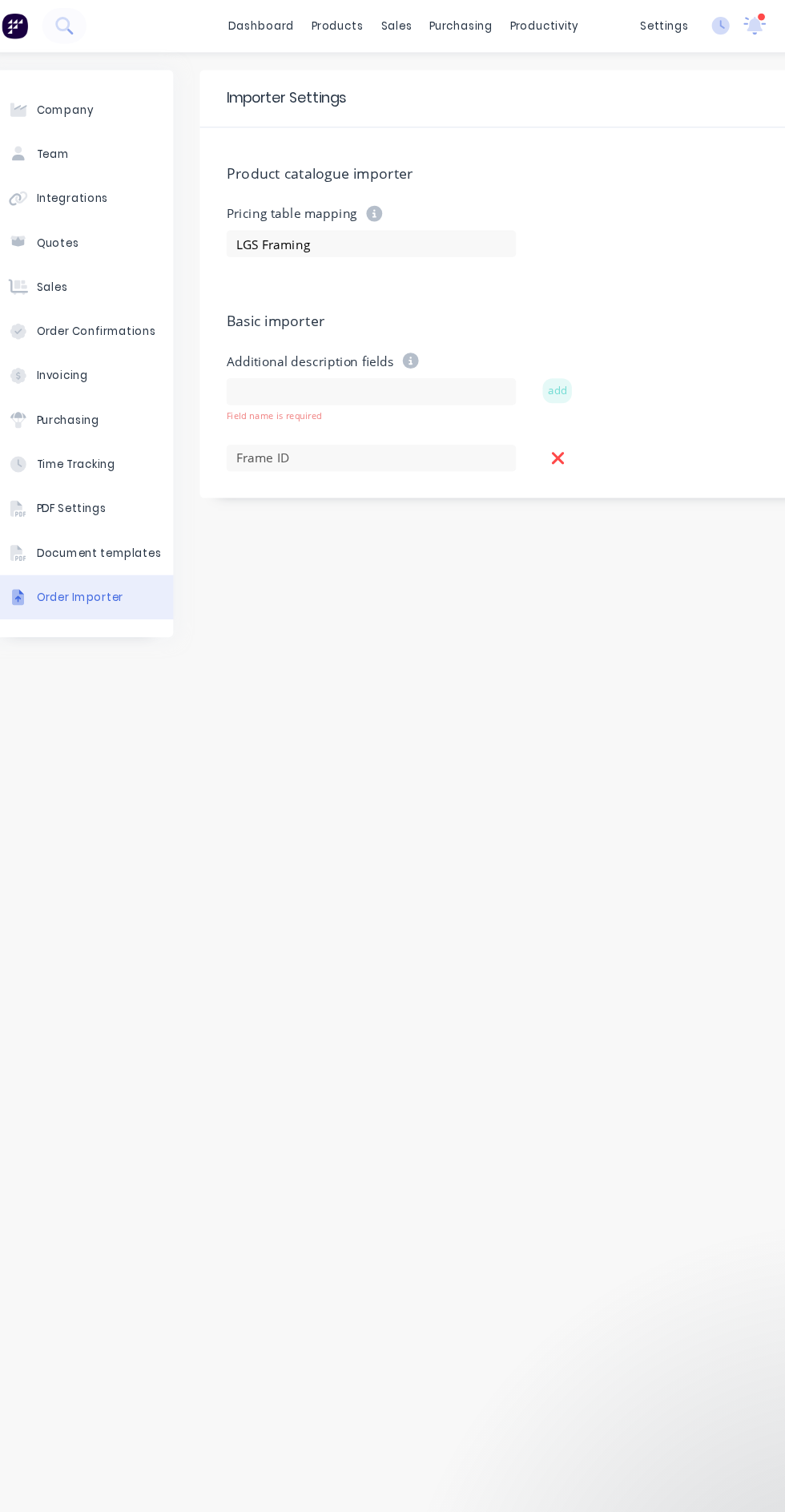
click at [527, 415] on icon at bounding box center [528, 415] width 11 height 11
click at [436, 221] on input "LGS Framing" at bounding box center [359, 221] width 262 height 24
type input "L"
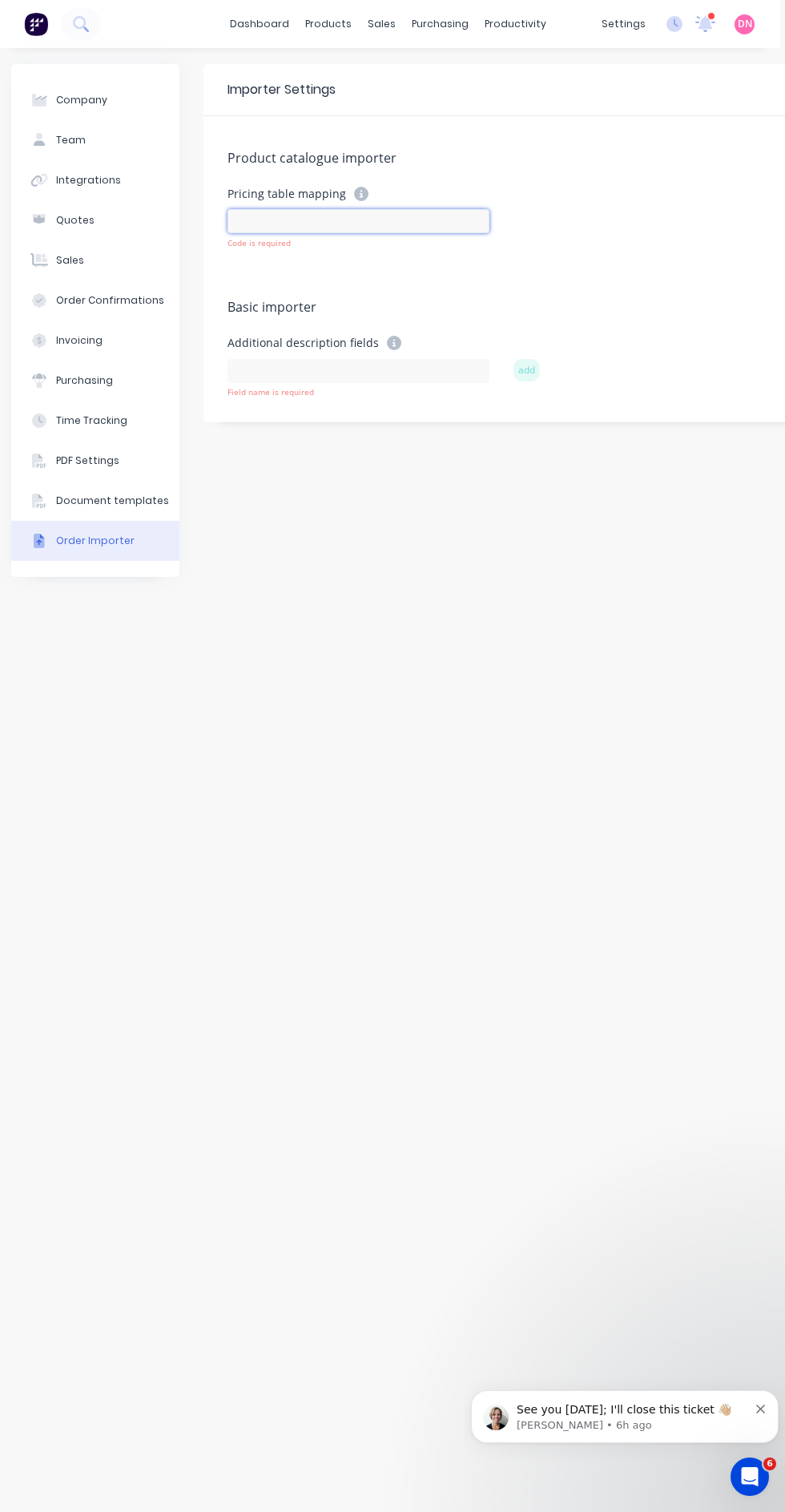
scroll to position [0, 4]
click at [59, 508] on div "Document templates" at bounding box center [113, 500] width 113 height 14
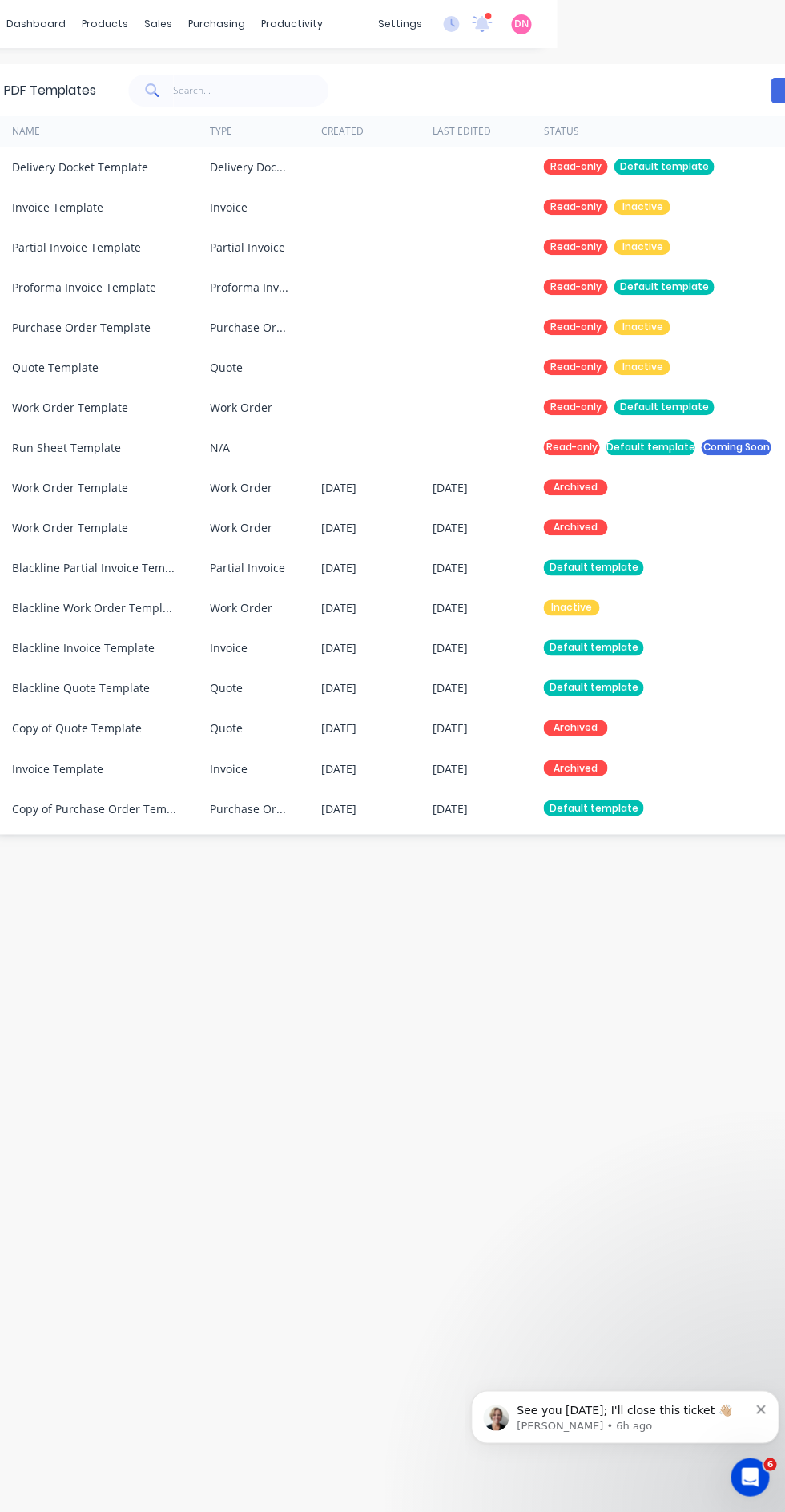
scroll to position [0, 227]
click at [133, 326] on div "Purchase Order Template" at bounding box center [82, 327] width 138 height 17
click at [76, 809] on div "Copy of Purchase Order Template" at bounding box center [97, 807] width 166 height 17
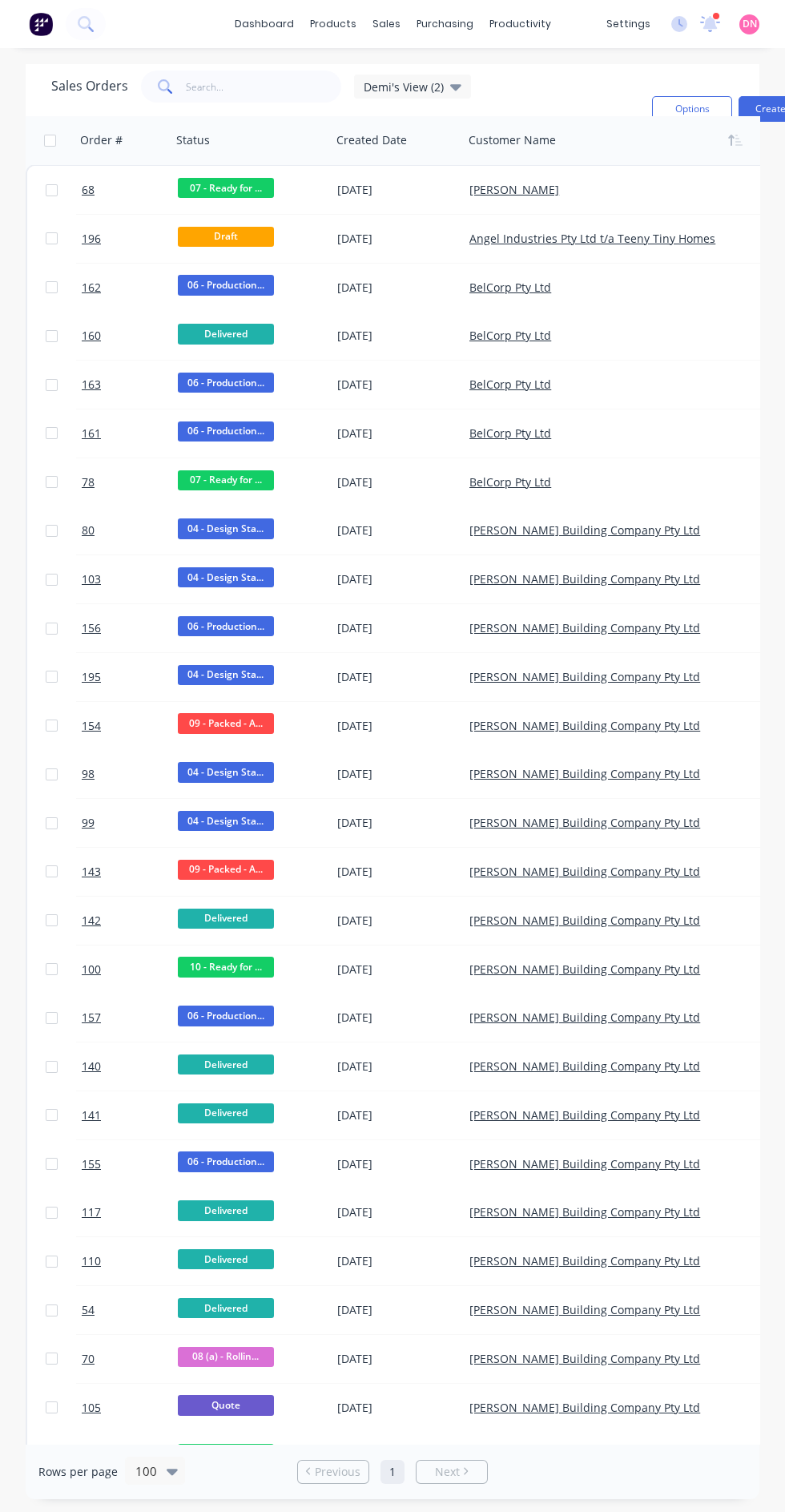
click at [240, 235] on span "Draft" at bounding box center [226, 237] width 96 height 20
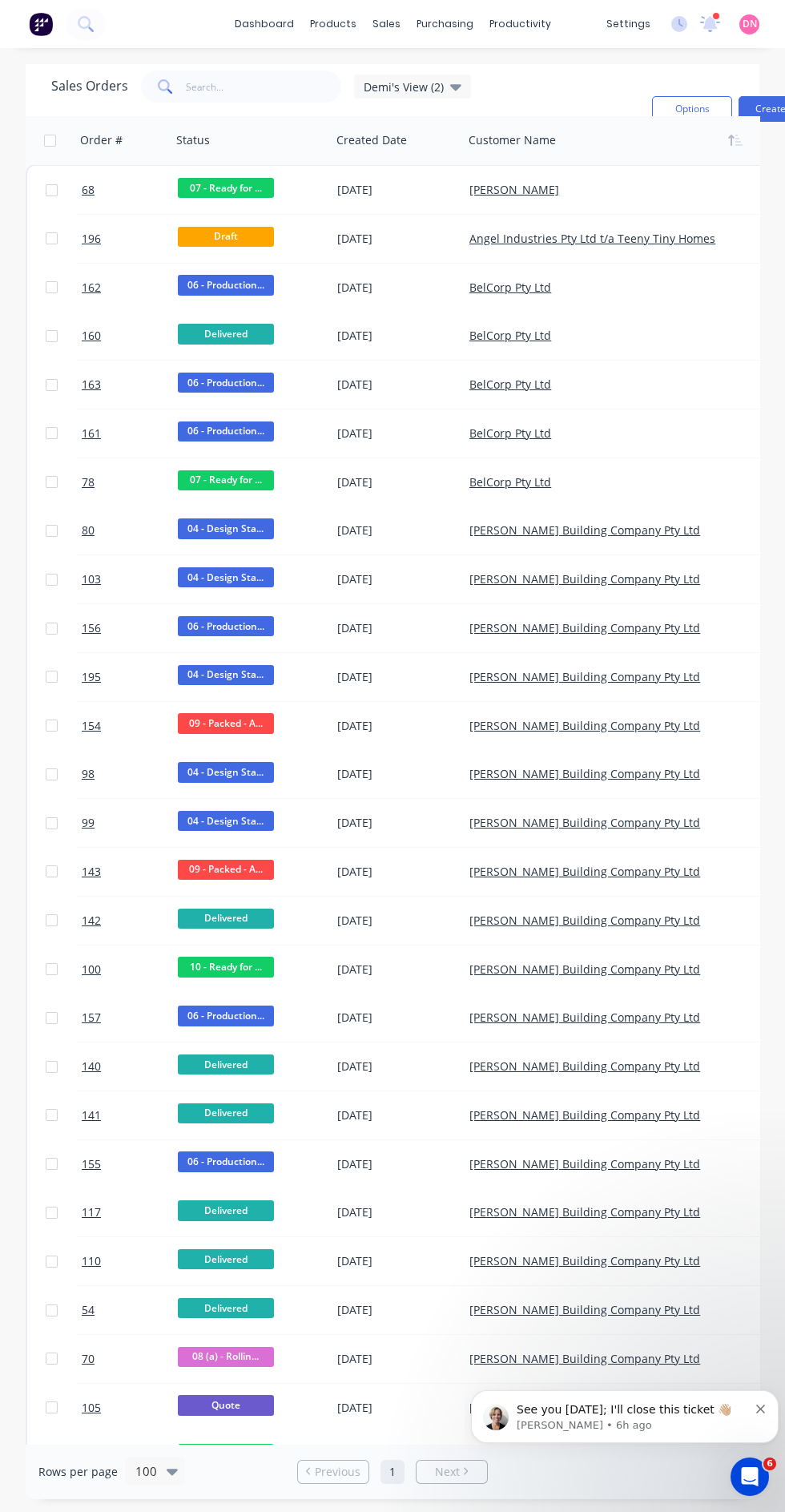
click at [245, 238] on span "Draft" at bounding box center [226, 237] width 96 height 20
click at [659, 238] on link "Angel Industries Pty Ltd t/a Teeny Tiny Homes" at bounding box center [593, 238] width 246 height 15
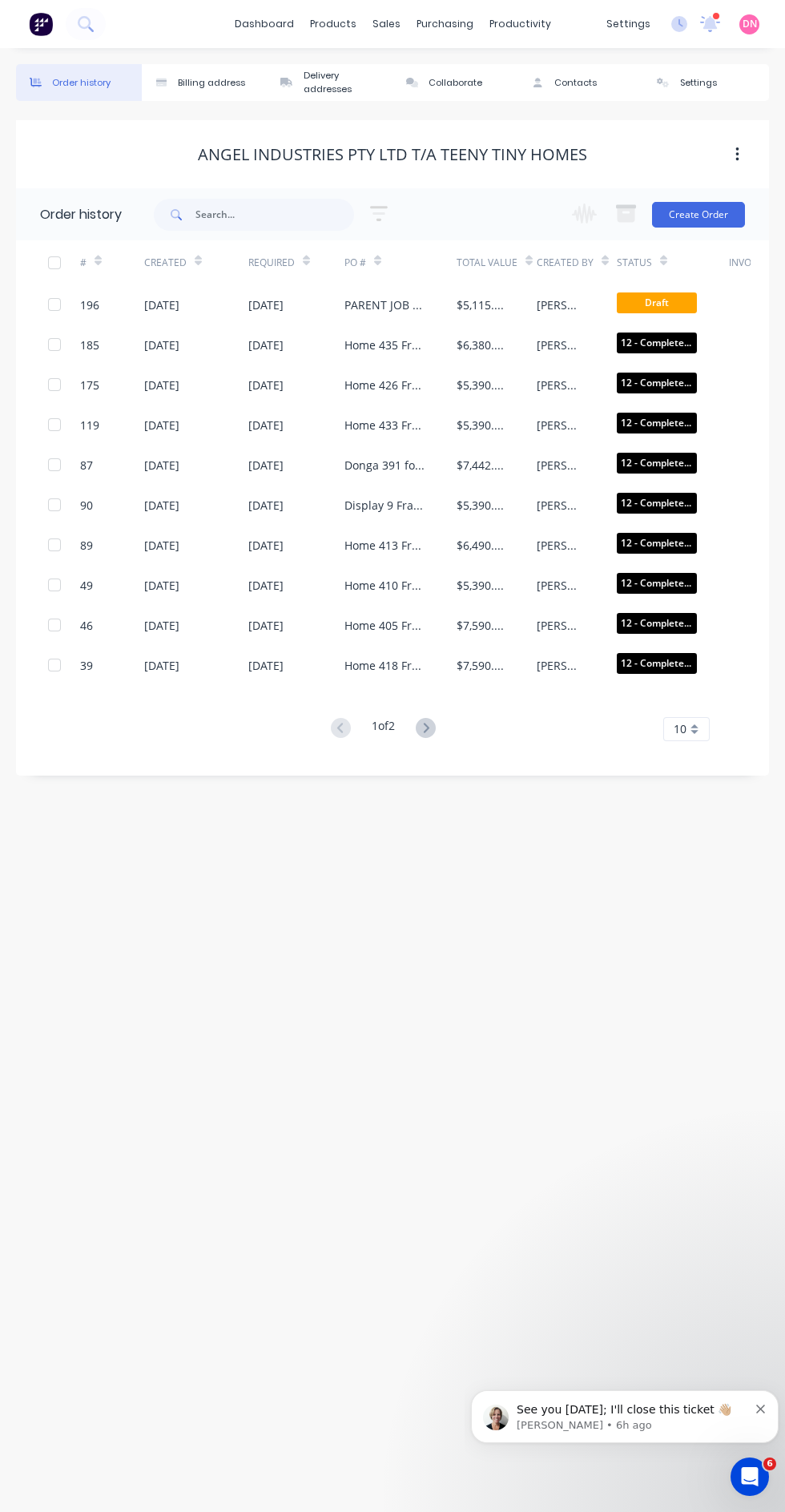
click at [677, 309] on span "Draft" at bounding box center [657, 303] width 80 height 20
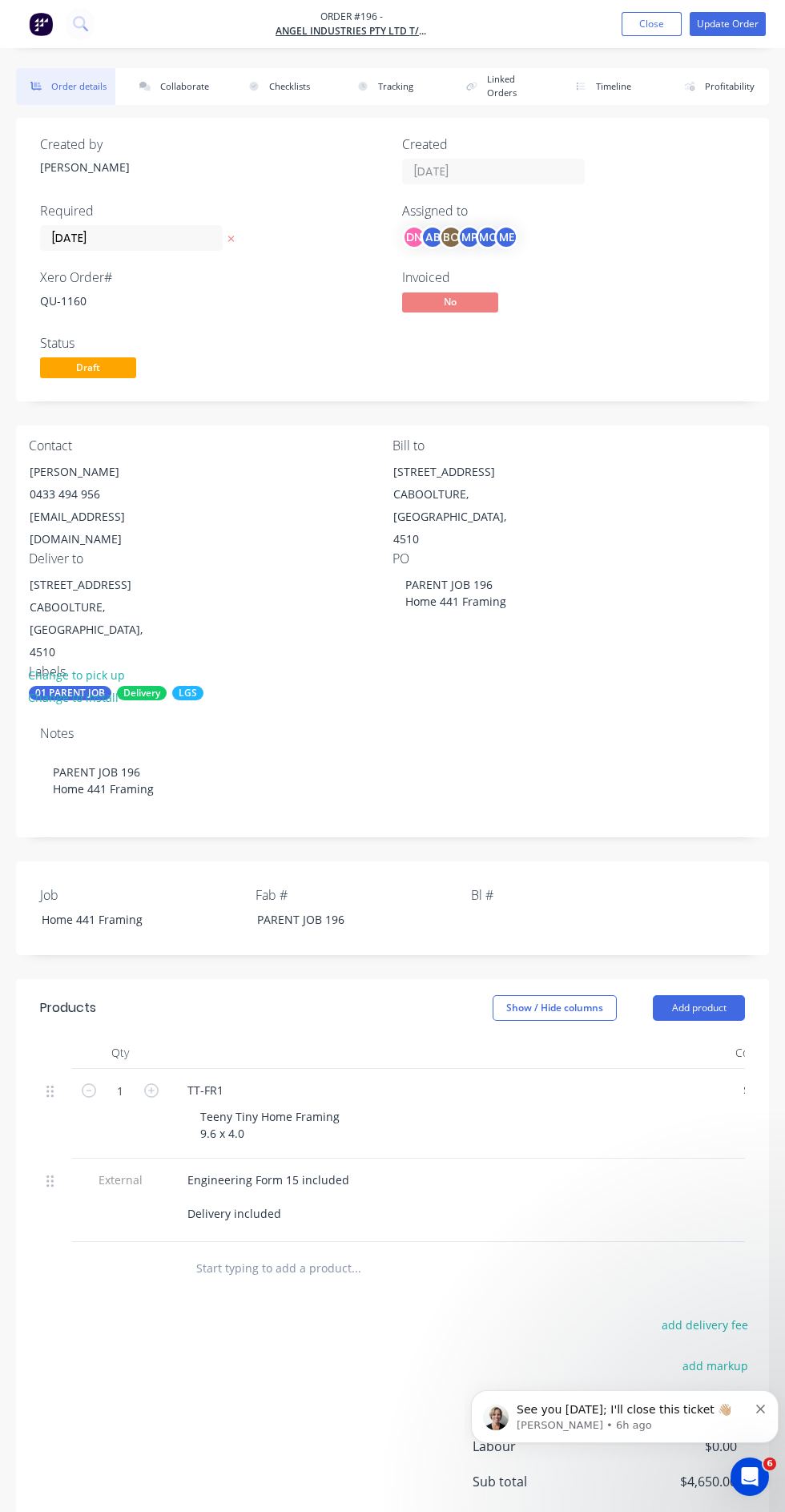
click at [107, 372] on span "Draft" at bounding box center [88, 368] width 96 height 20
click at [60, 369] on span "Draft" at bounding box center [88, 368] width 96 height 20
click at [81, 373] on span "Draft" at bounding box center [88, 368] width 96 height 20
click at [66, 377] on span "Draft" at bounding box center [88, 368] width 96 height 20
click at [735, 34] on button "Update Order" at bounding box center [728, 23] width 76 height 24
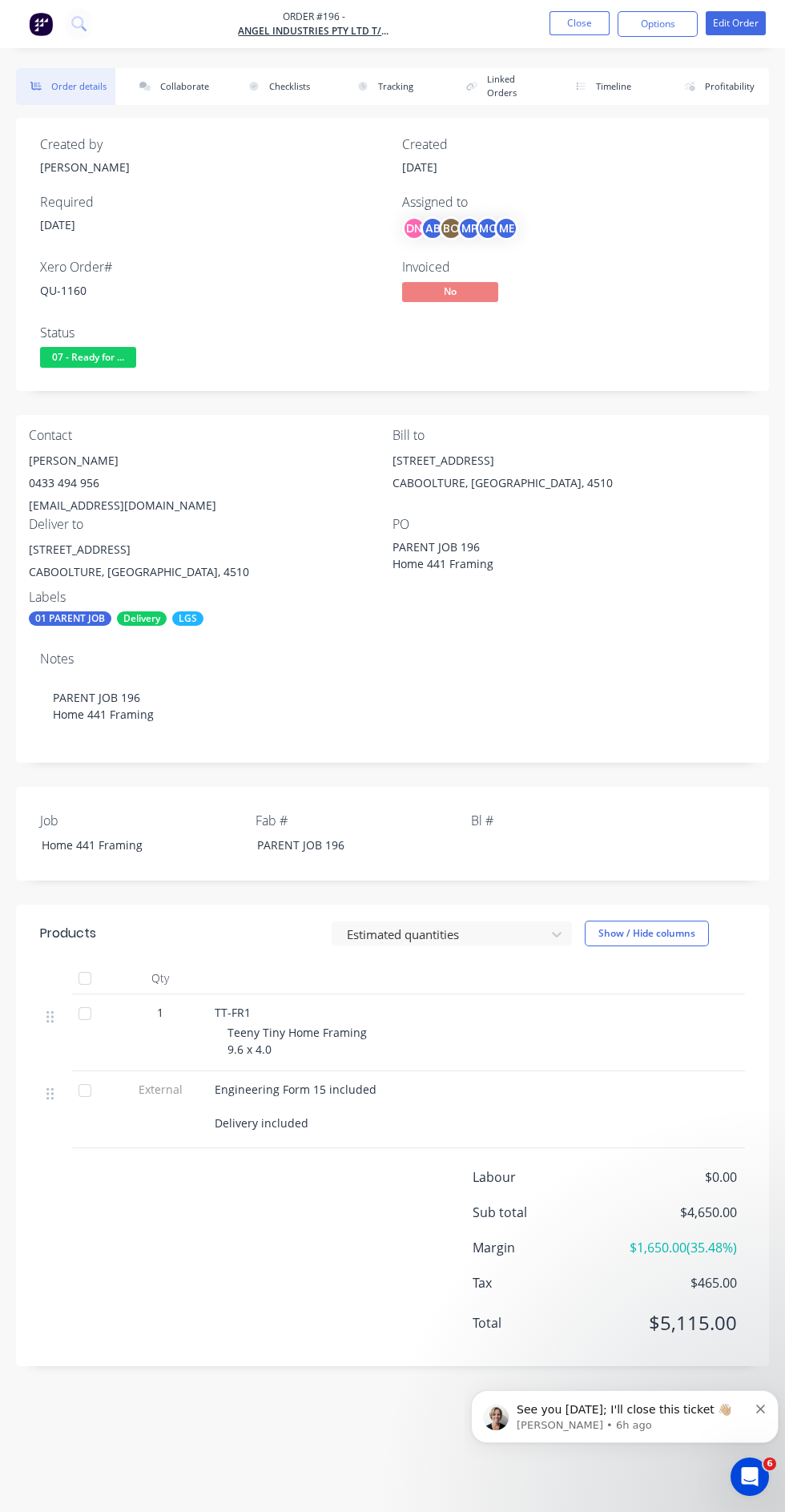
click at [579, 23] on button "Close" at bounding box center [580, 23] width 61 height 24
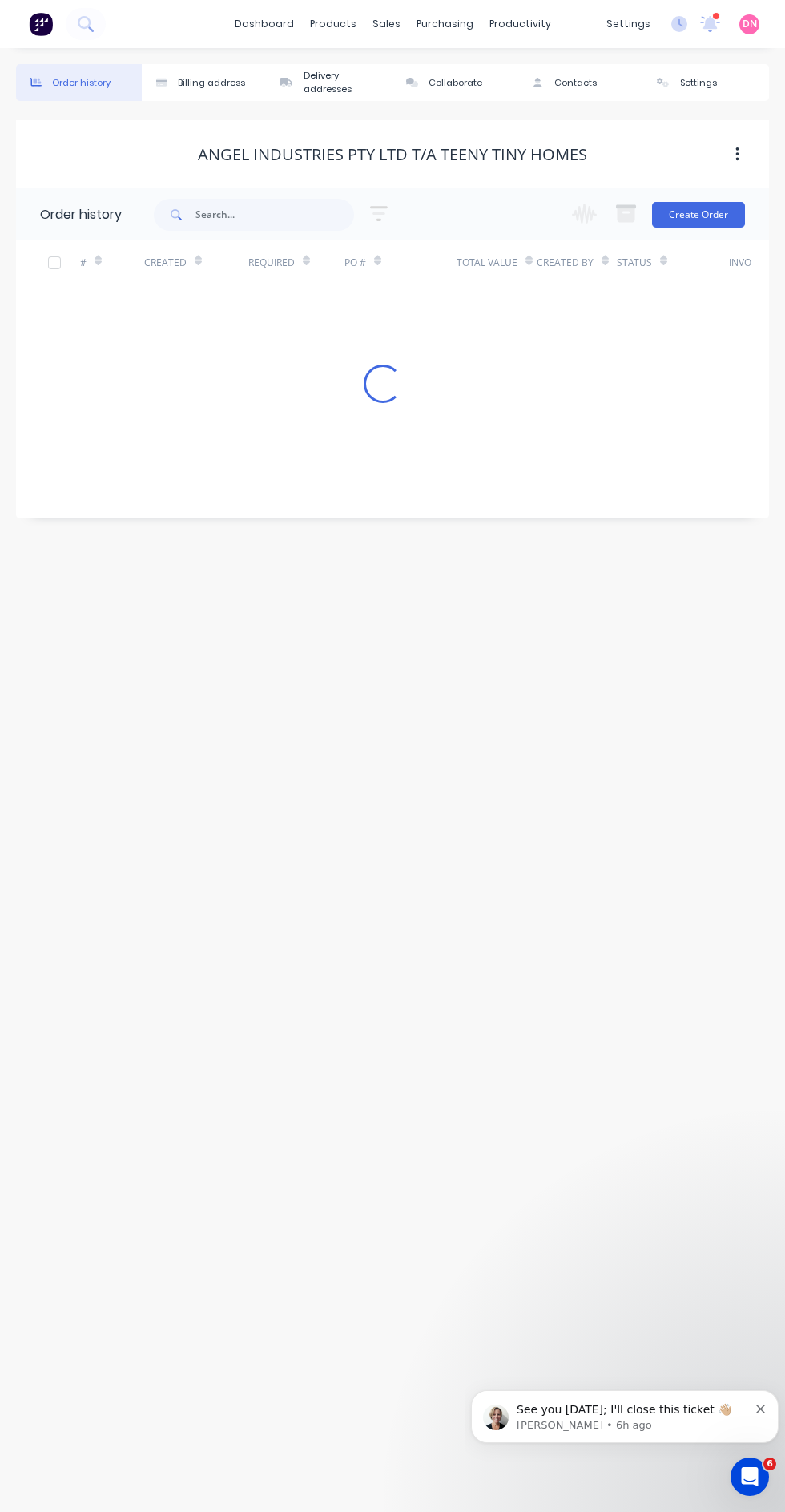
click at [528, 32] on div "productivity" at bounding box center [520, 23] width 78 height 24
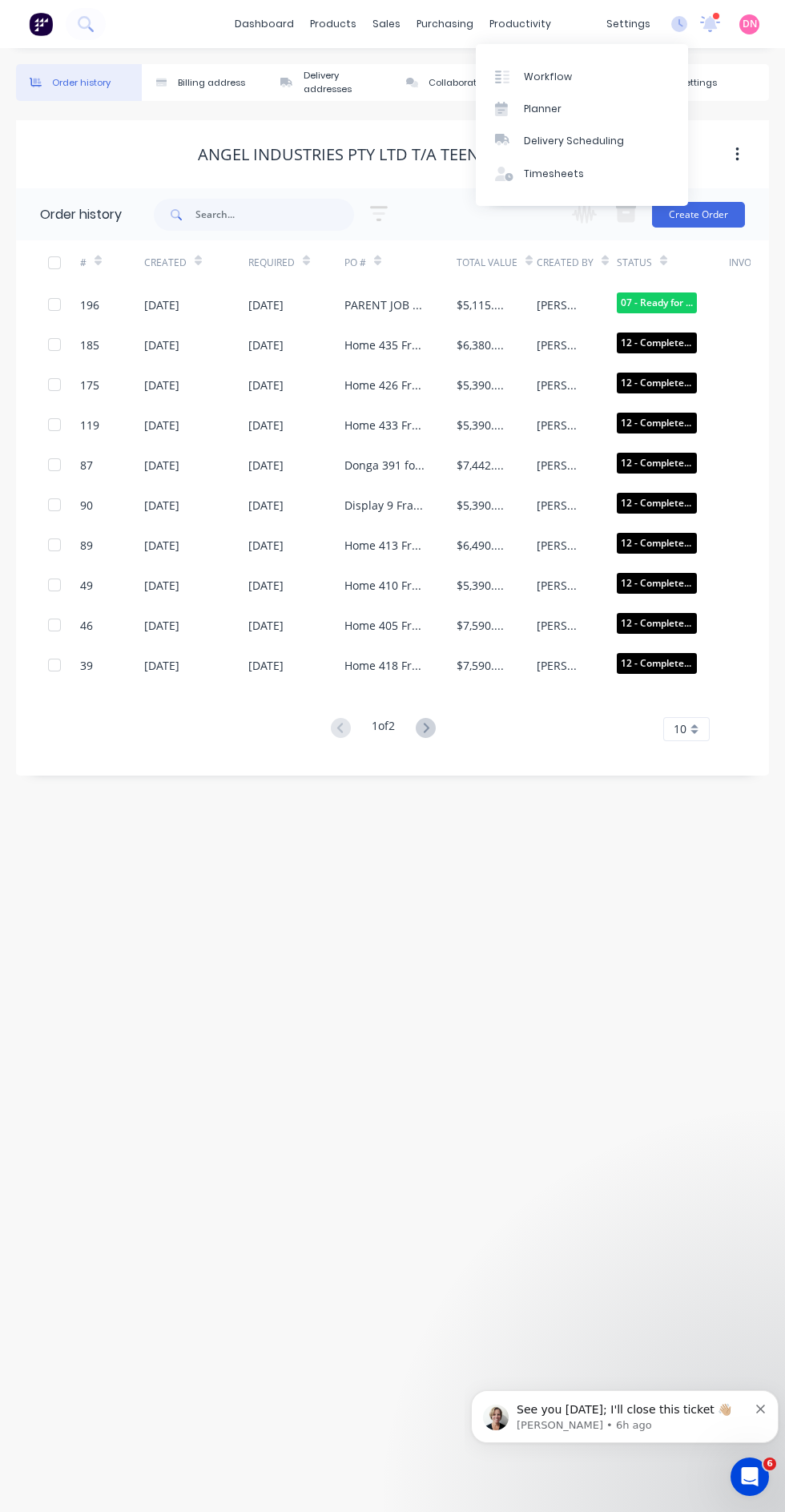
click at [614, 110] on link "Planner" at bounding box center [582, 108] width 212 height 32
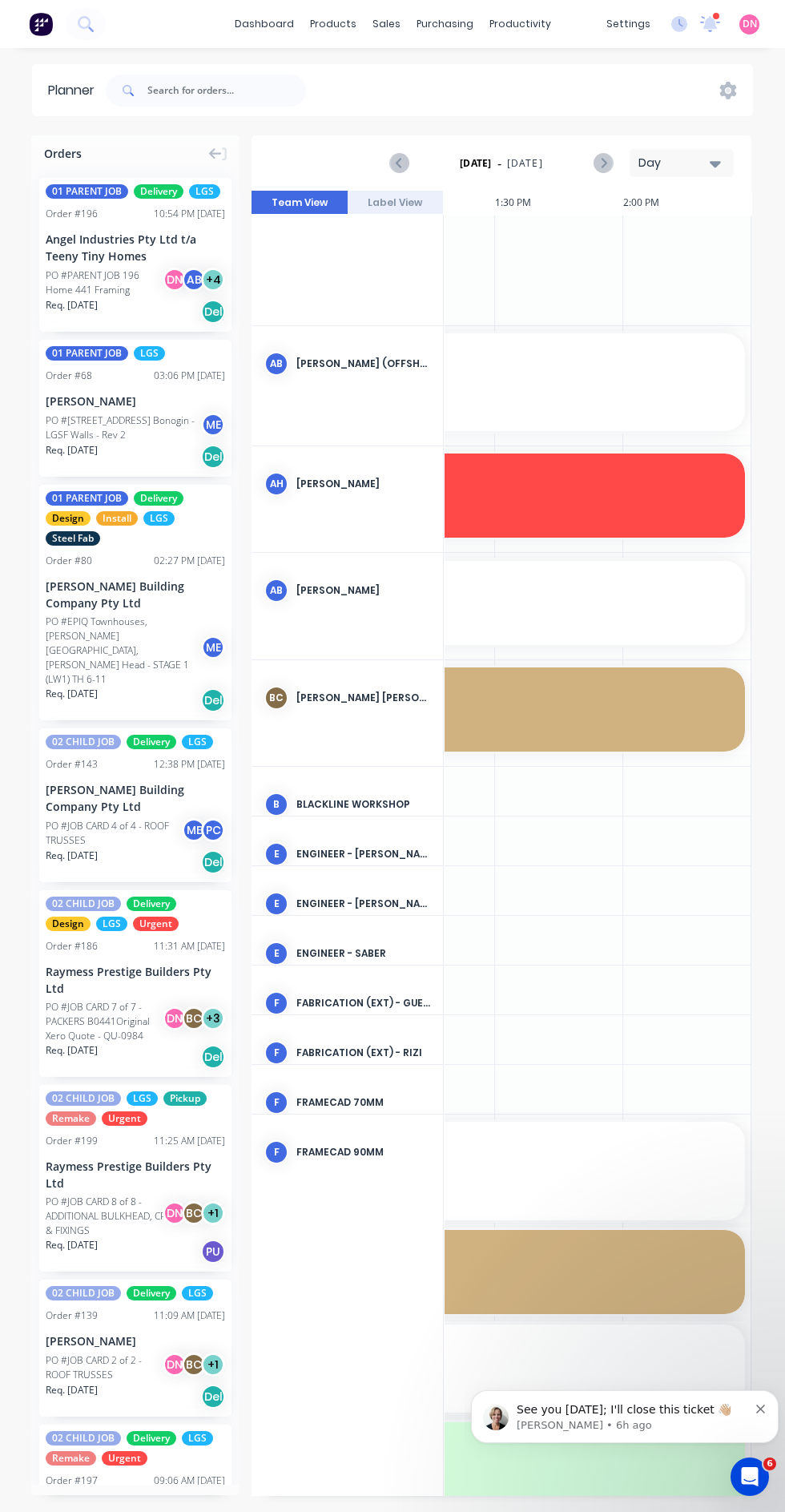
scroll to position [0, 1878]
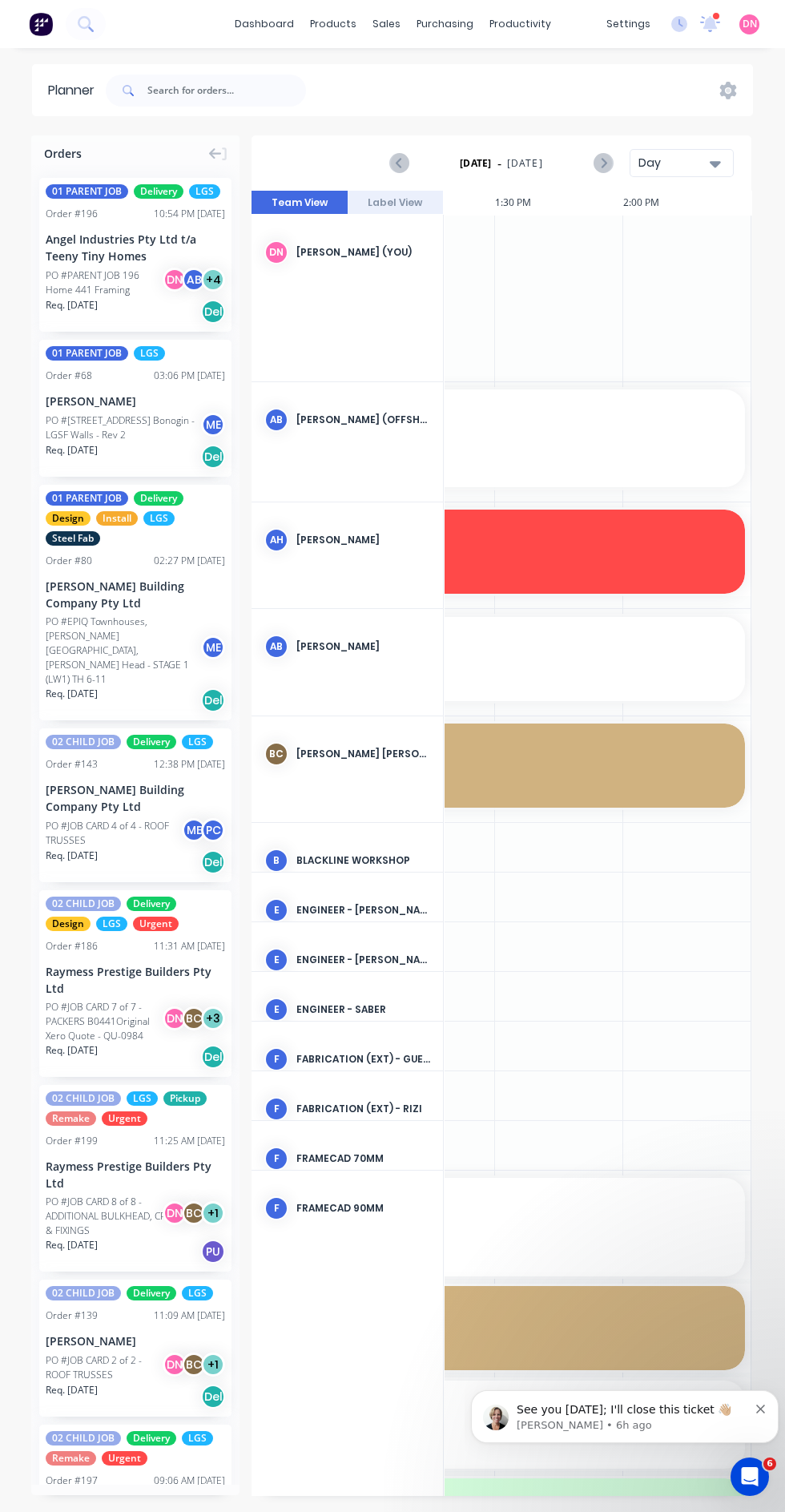
click at [694, 154] on div "Day" at bounding box center [676, 163] width 74 height 17
click at [706, 261] on div "Day Week Month" at bounding box center [652, 238] width 160 height 114
click at [681, 222] on div "Week" at bounding box center [653, 238] width 159 height 32
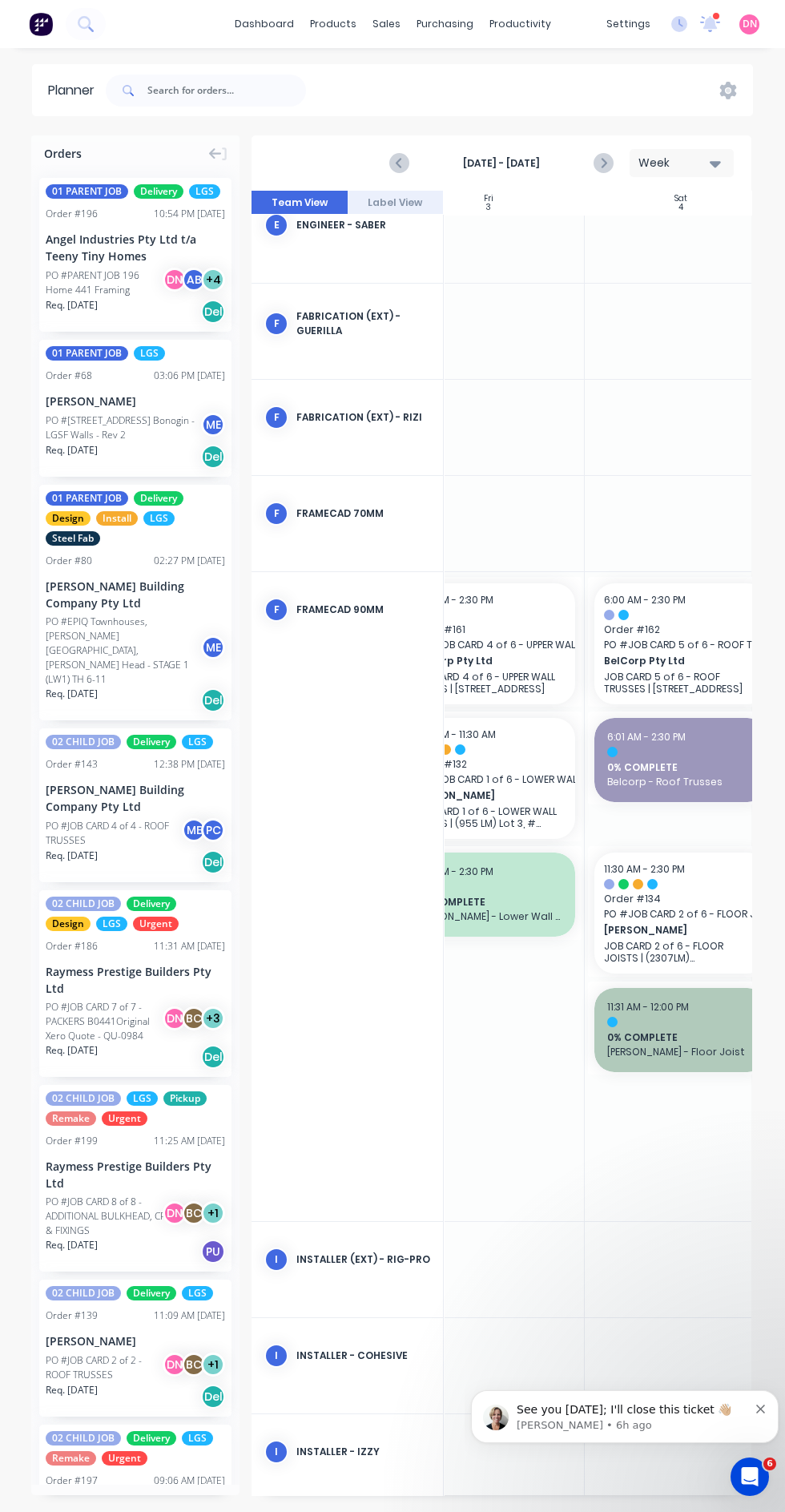
scroll to position [1791, 1044]
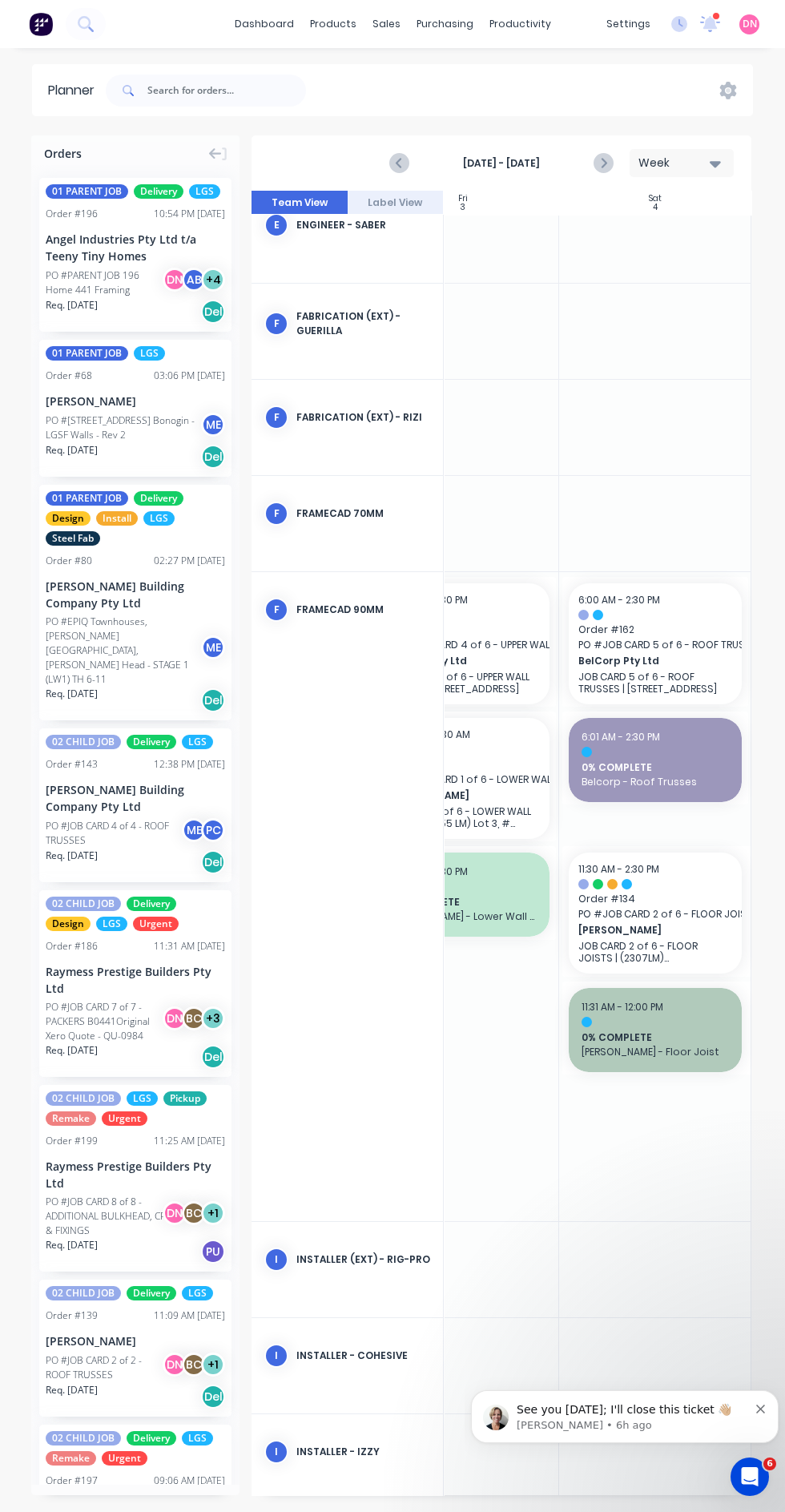
click at [603, 154] on icon "Next page" at bounding box center [603, 163] width 19 height 19
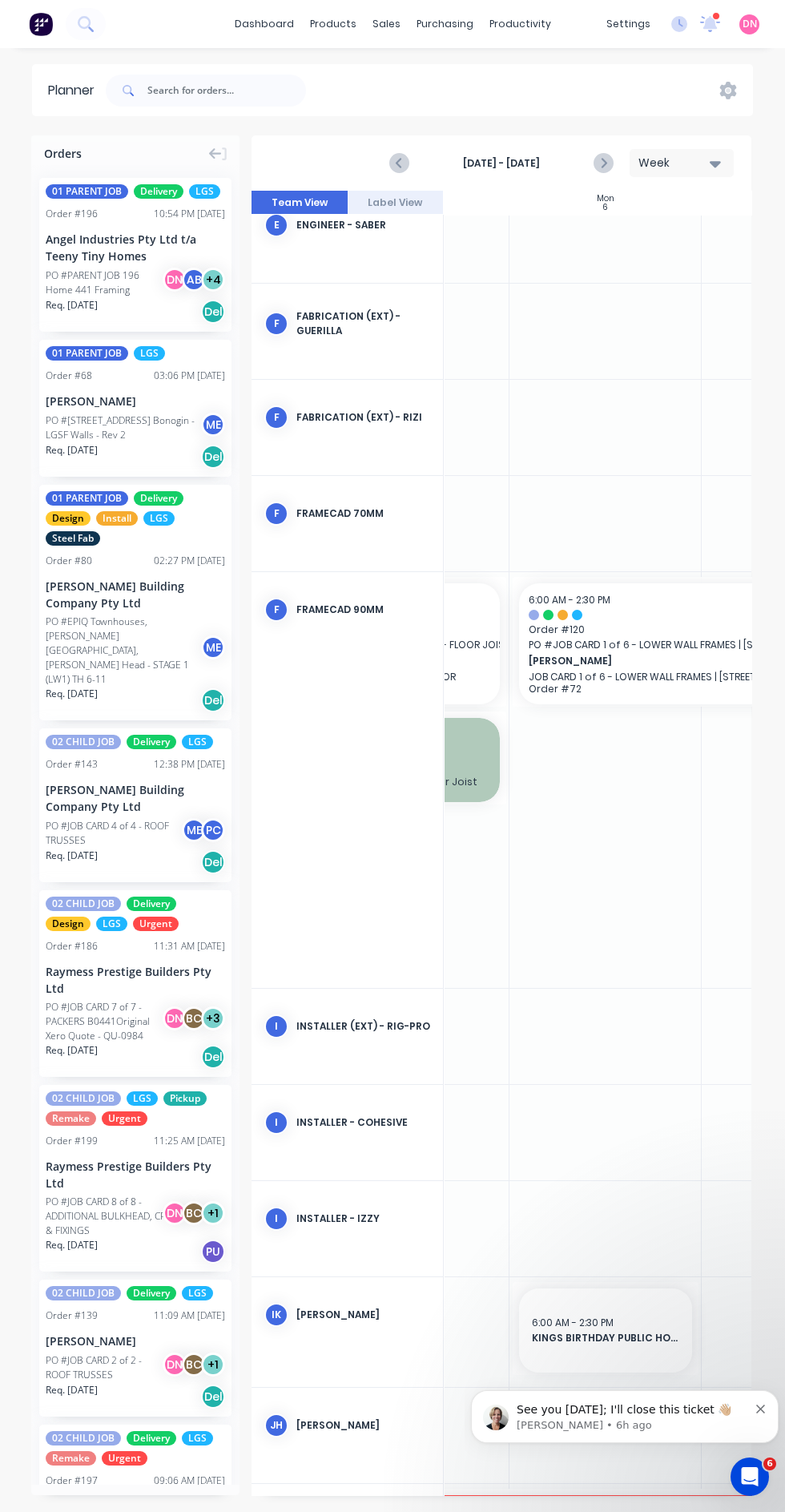
scroll to position [2197, 155]
click at [623, 656] on span "[PERSON_NAME]" at bounding box center [656, 661] width 312 height 14
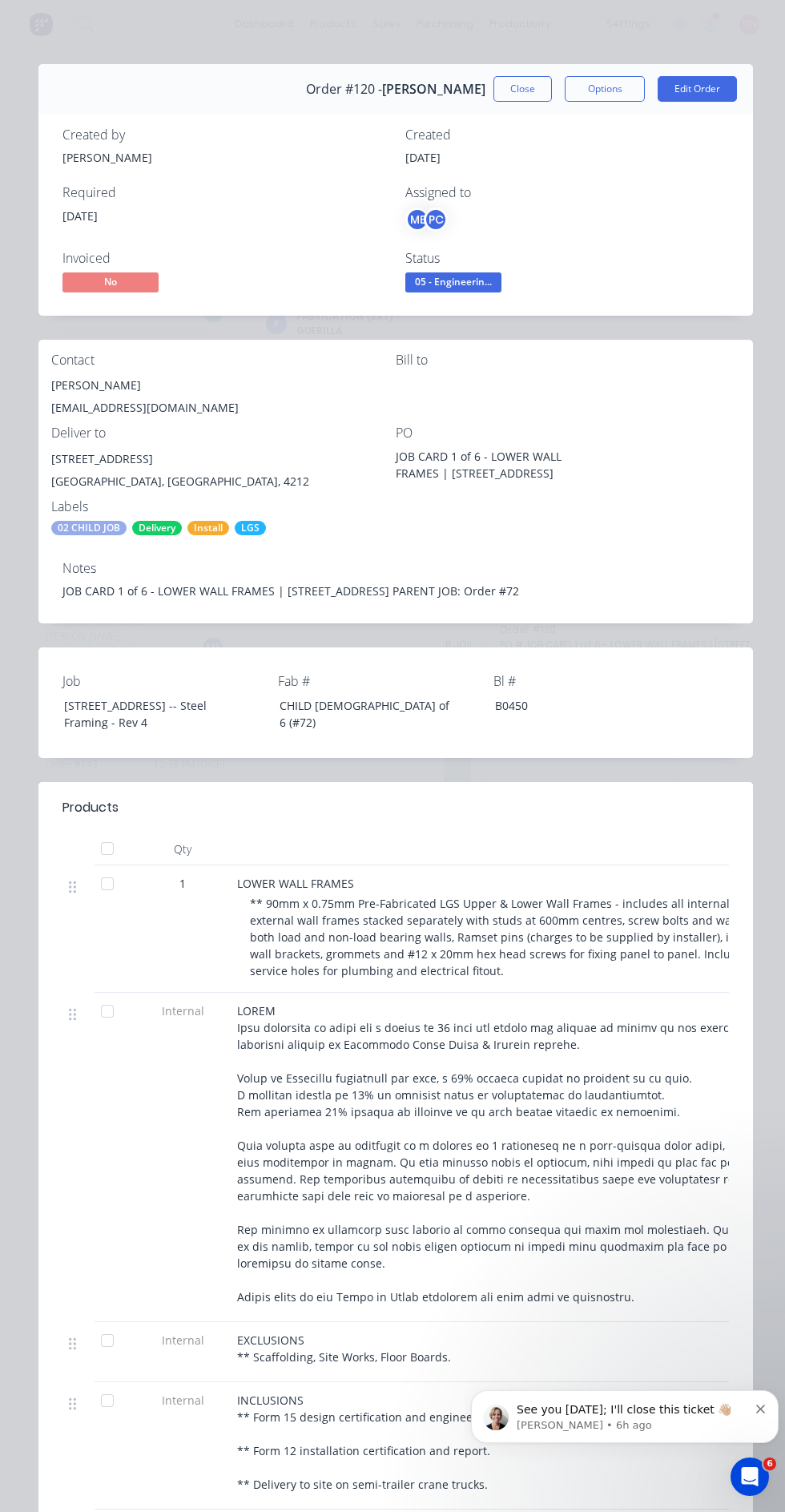
scroll to position [16, 0]
click at [522, 89] on button "Close" at bounding box center [522, 89] width 59 height 25
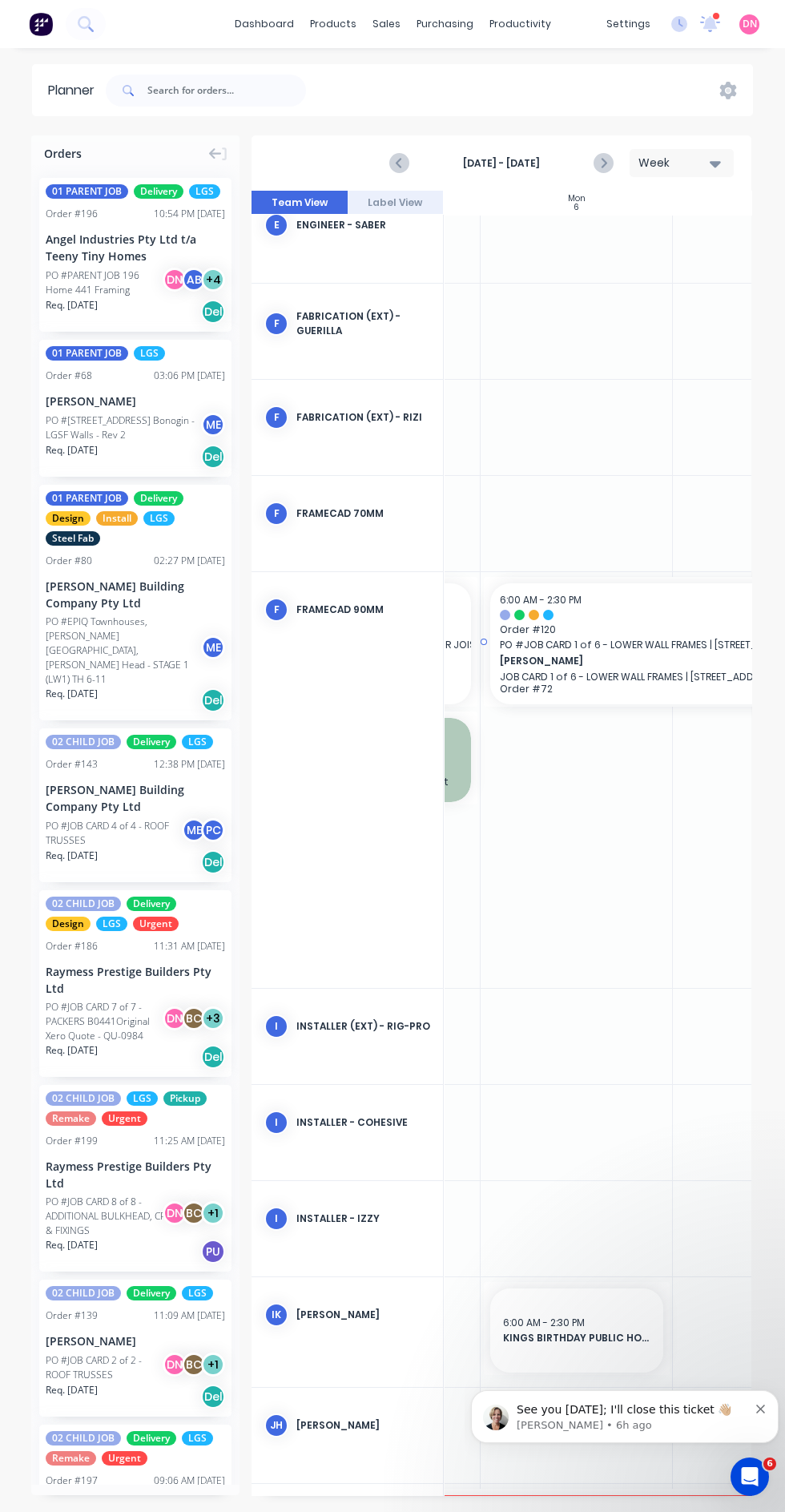
scroll to position [0, 0]
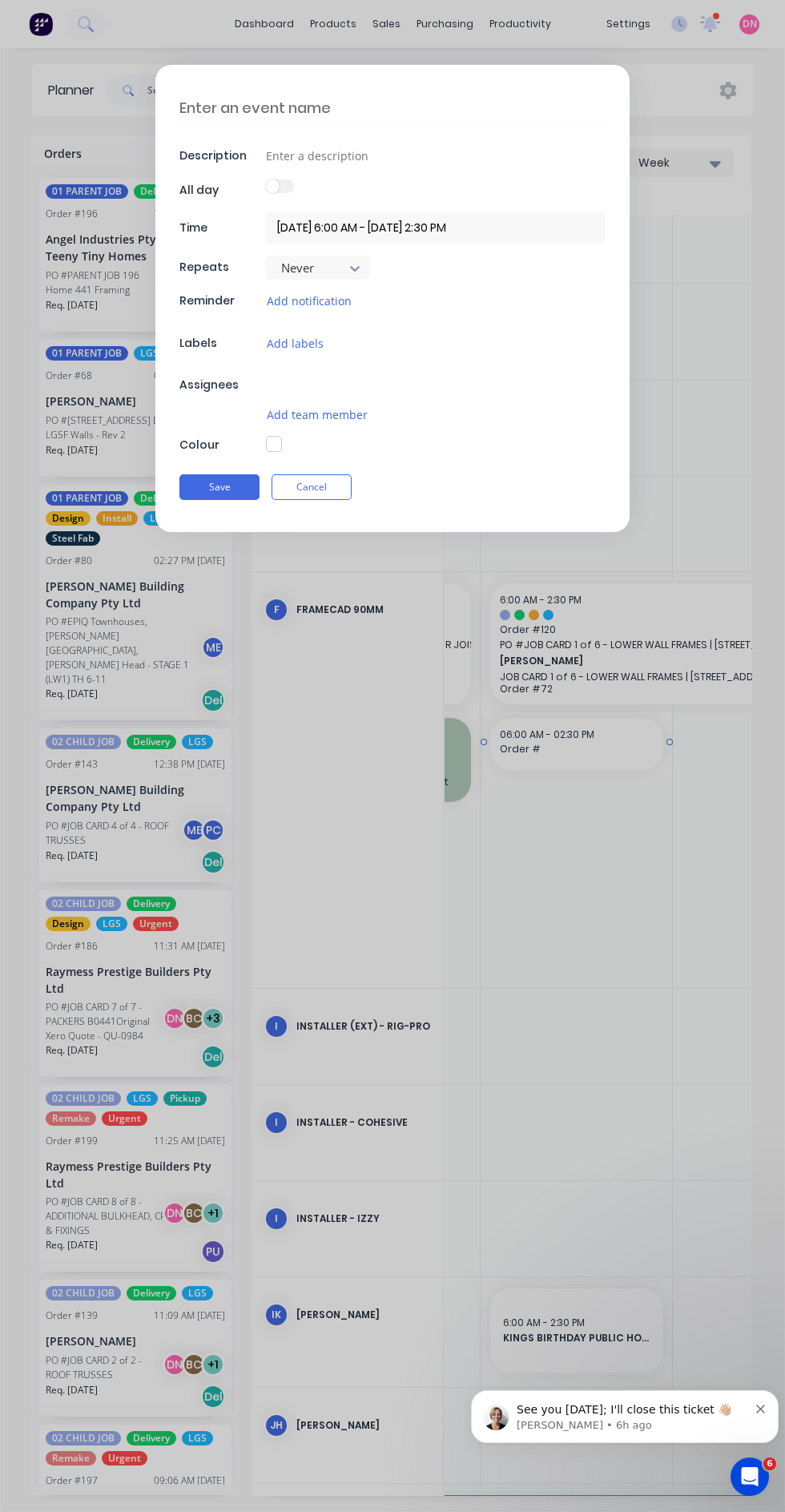
type textarea "x"
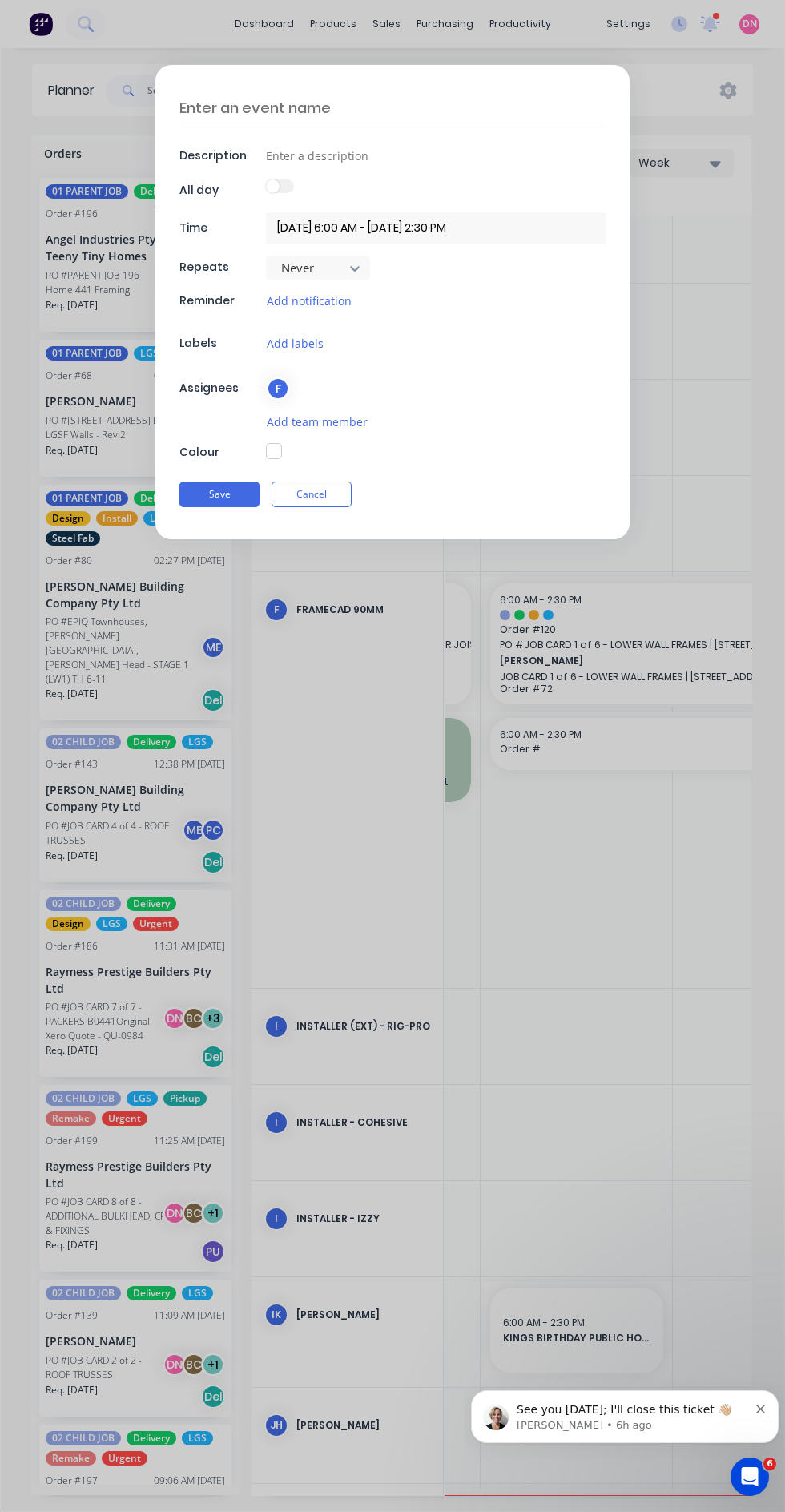
click at [339, 487] on button "Cancel" at bounding box center [312, 494] width 80 height 25
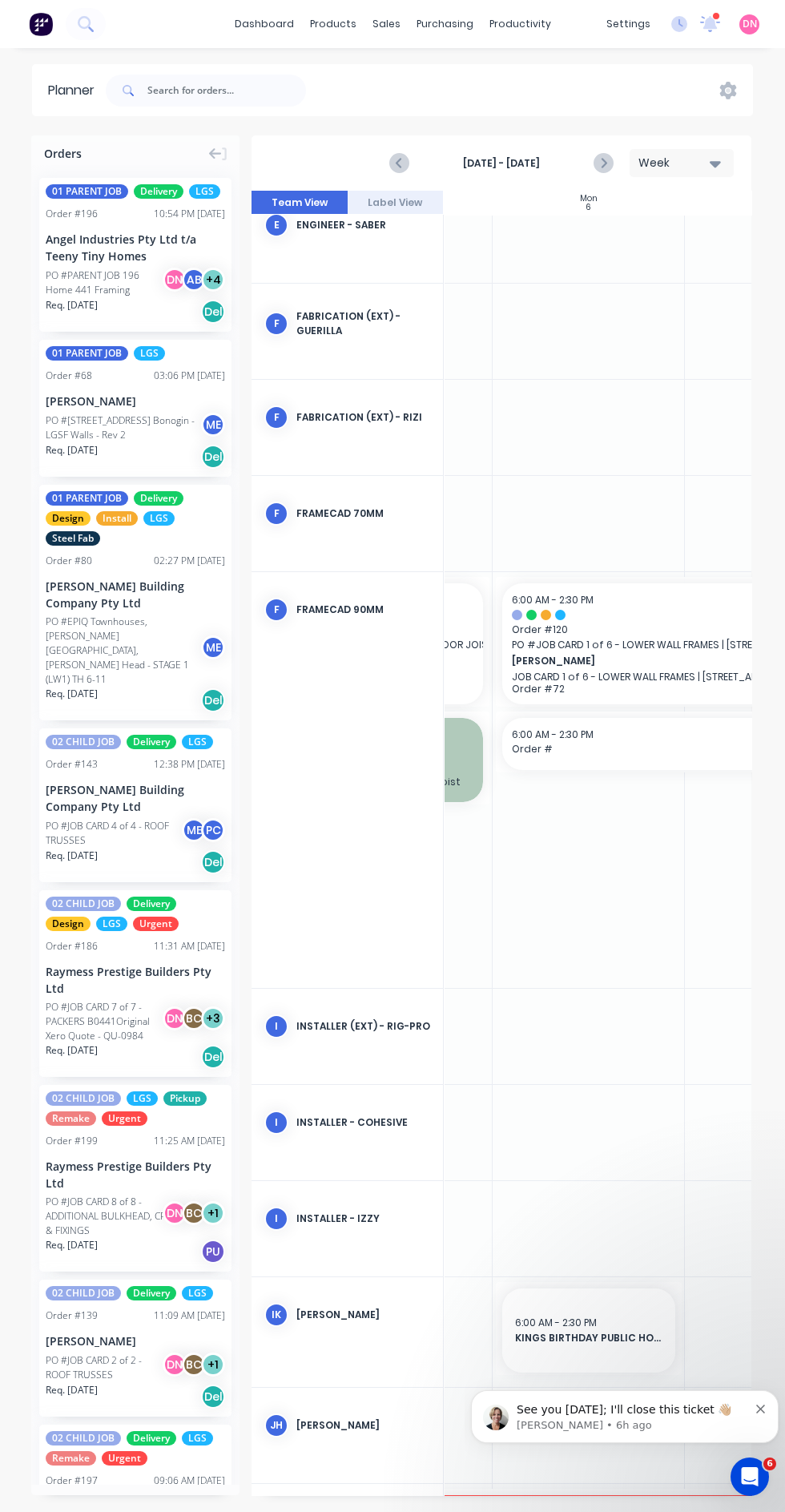
scroll to position [2197, 135]
click at [635, 747] on span "Order #" at bounding box center [694, 750] width 346 height 14
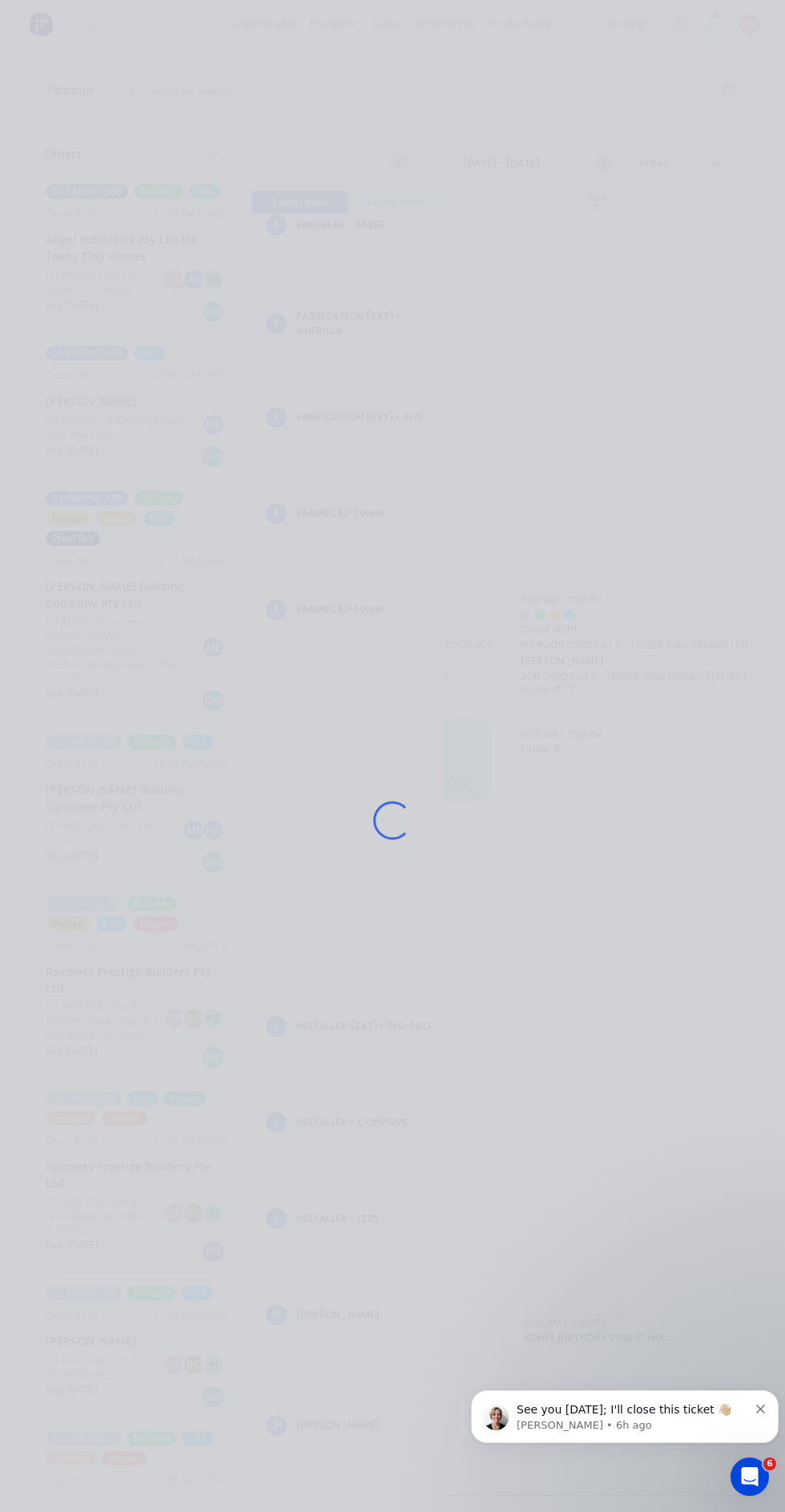
scroll to position [233, 0]
click at [732, 1401] on div "See you [DATE]; I'll close this ticket 👋🏼 [PERSON_NAME] • 6h ago" at bounding box center [625, 1416] width 284 height 32
